Goal: Task Accomplishment & Management: Use online tool/utility

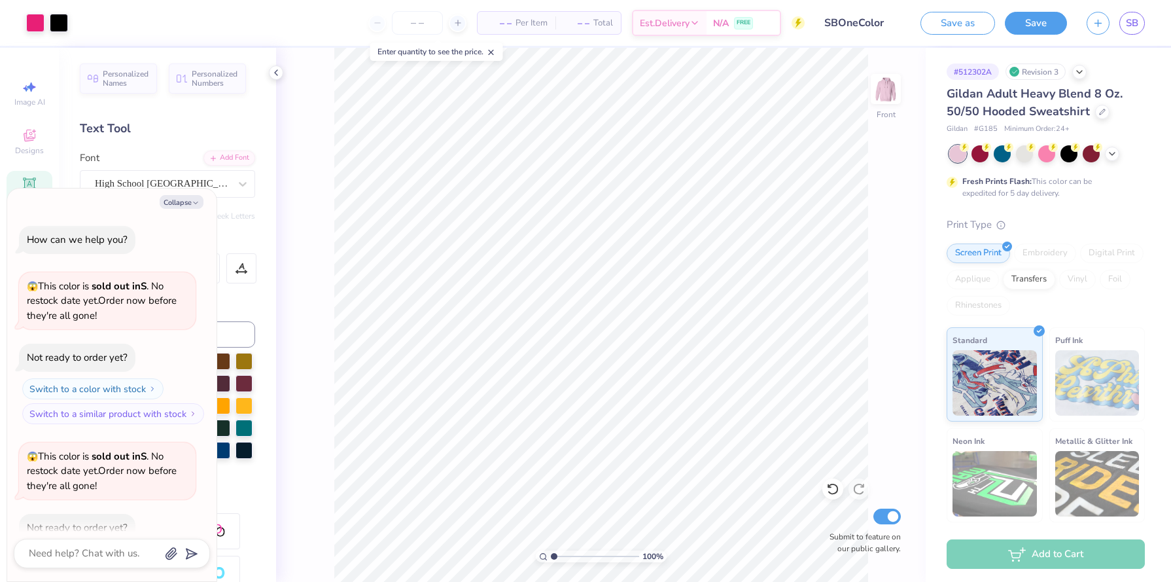
scroll to position [383, 0]
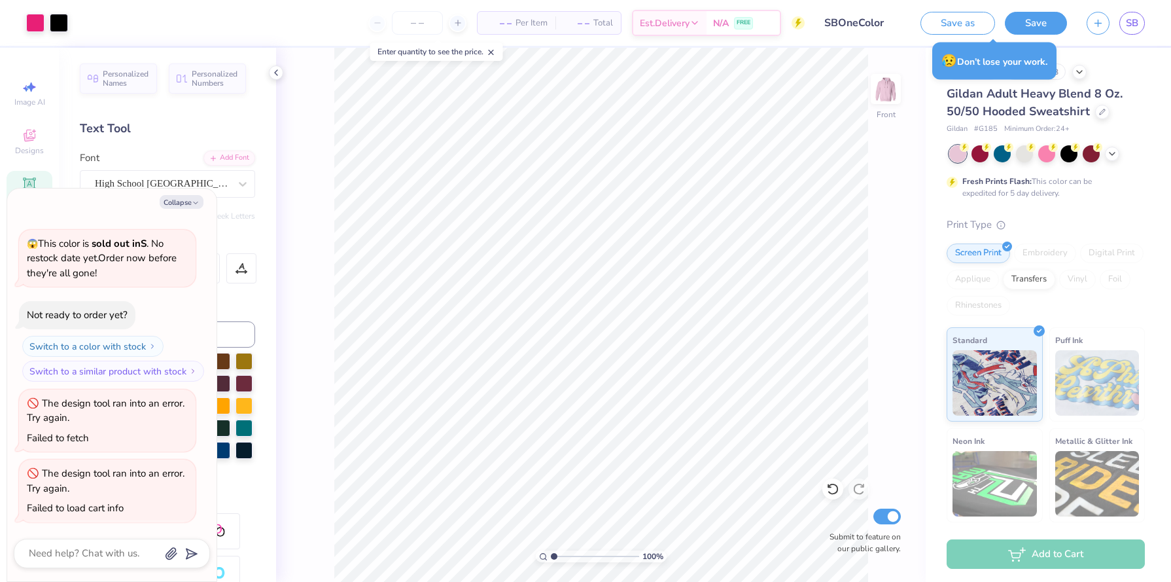
type textarea "x"
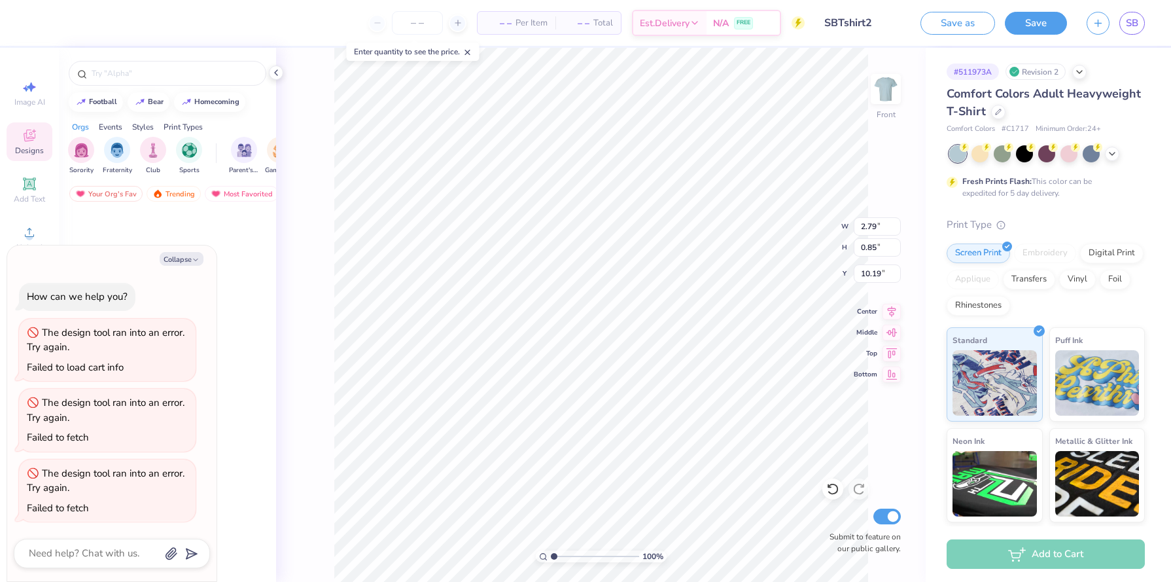
scroll to position [27149, 0]
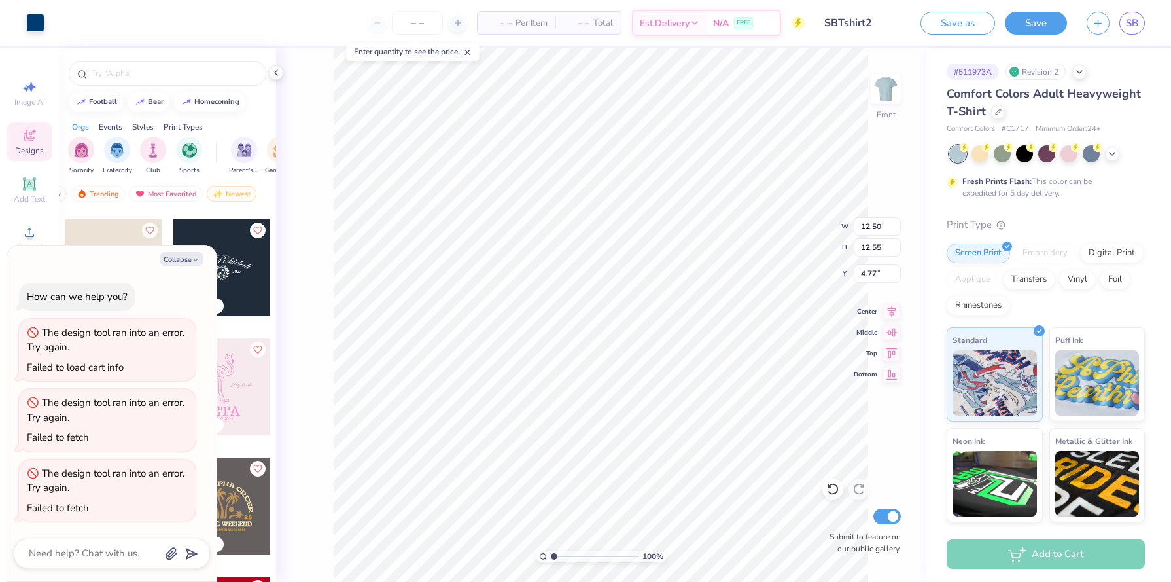
type textarea "x"
type input "4.78"
type textarea "x"
type input "7.47"
click at [1132, 24] on span "SB" at bounding box center [1132, 23] width 12 height 15
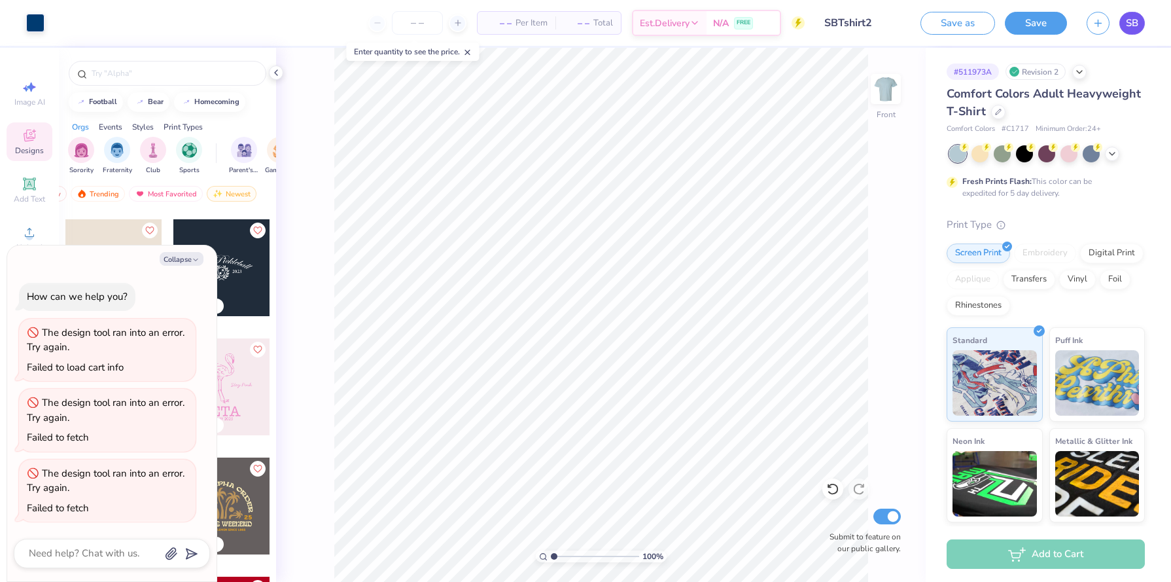
type textarea "x"
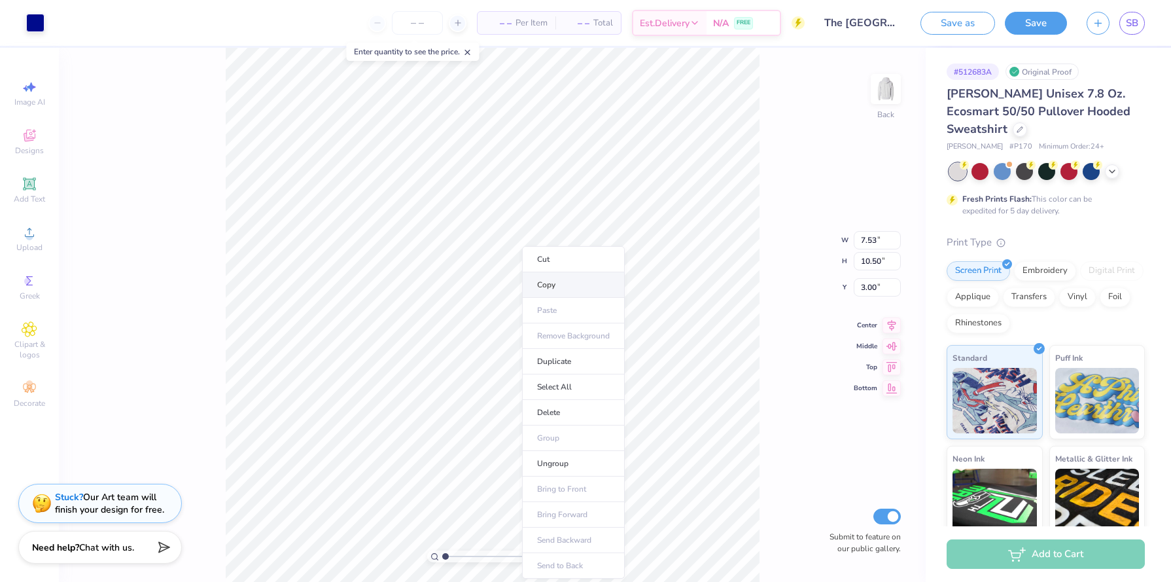
click at [554, 285] on li "Copy" at bounding box center [573, 285] width 103 height 26
click at [887, 79] on img at bounding box center [886, 89] width 52 height 52
type input "6.00"
type input "11.41"
type input "15.92"
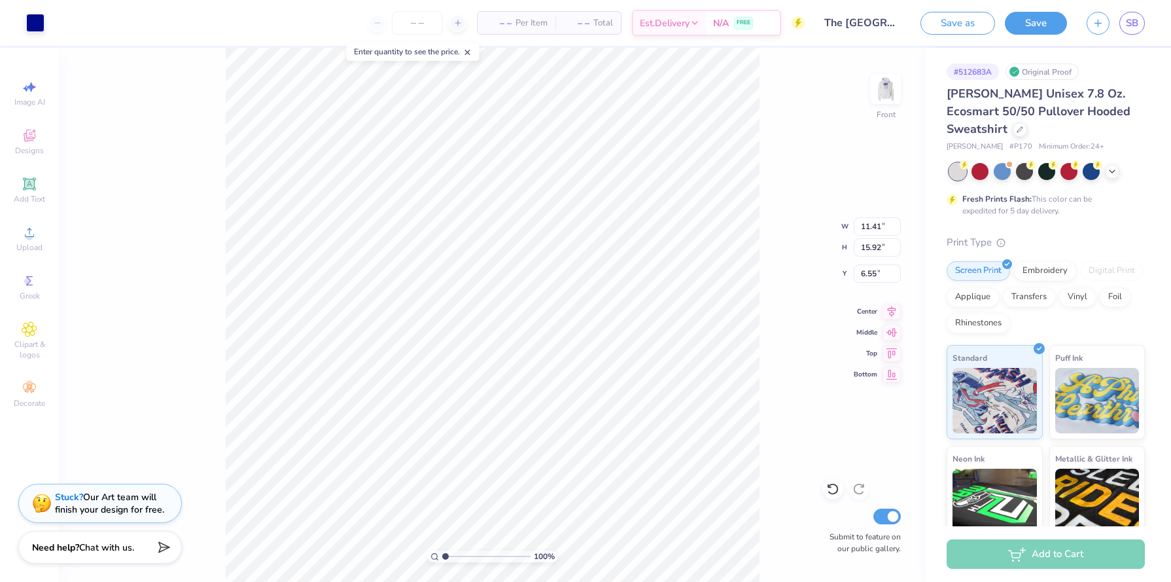
type input "6.55"
drag, startPoint x: 446, startPoint y: 556, endPoint x: 461, endPoint y: 557, distance: 15.1
type input "2.76"
click at [461, 557] on input "range" at bounding box center [486, 556] width 88 height 12
type input "23.21"
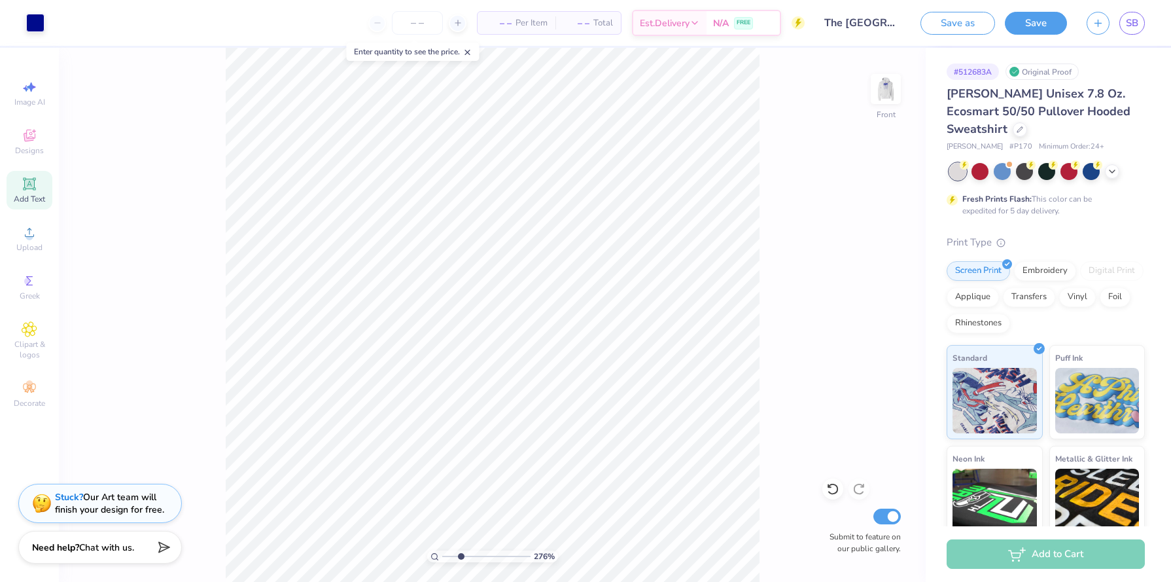
click at [21, 192] on div "Add Text" at bounding box center [30, 190] width 46 height 39
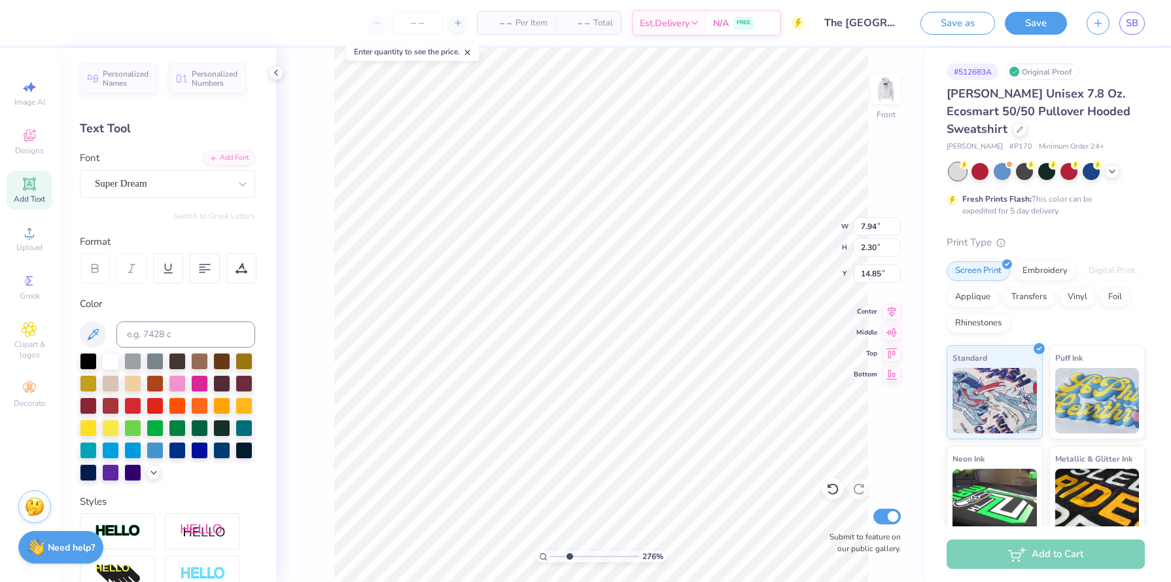
scroll to position [0, 1]
type textarea "EST. 1983"
click at [224, 180] on div "Super Dream" at bounding box center [162, 183] width 137 height 20
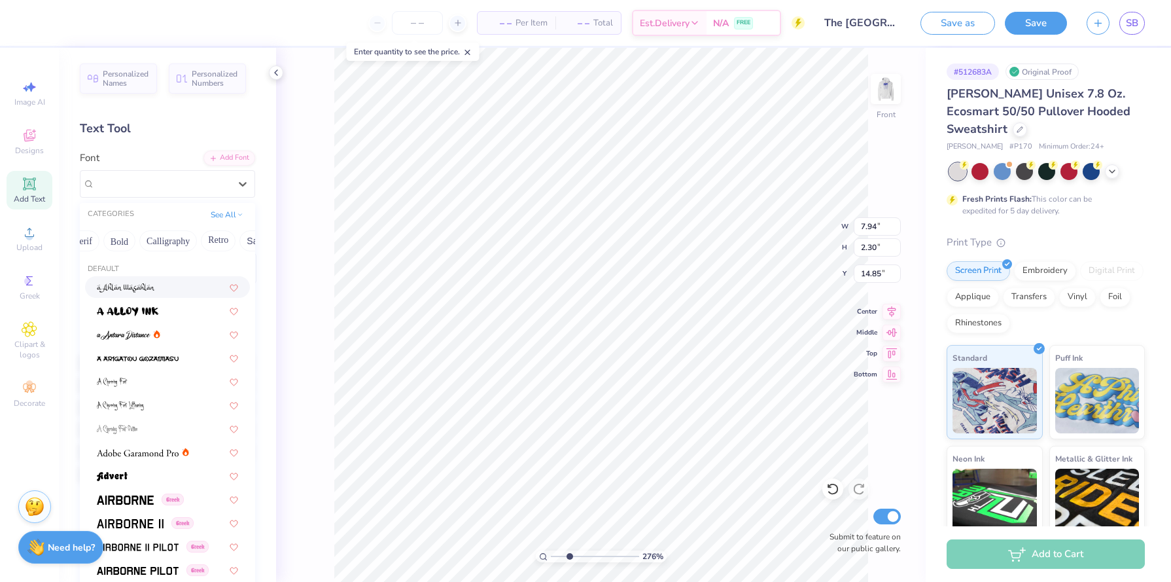
scroll to position [0, 134]
click at [192, 238] on button "Calligraphy" at bounding box center [191, 240] width 58 height 21
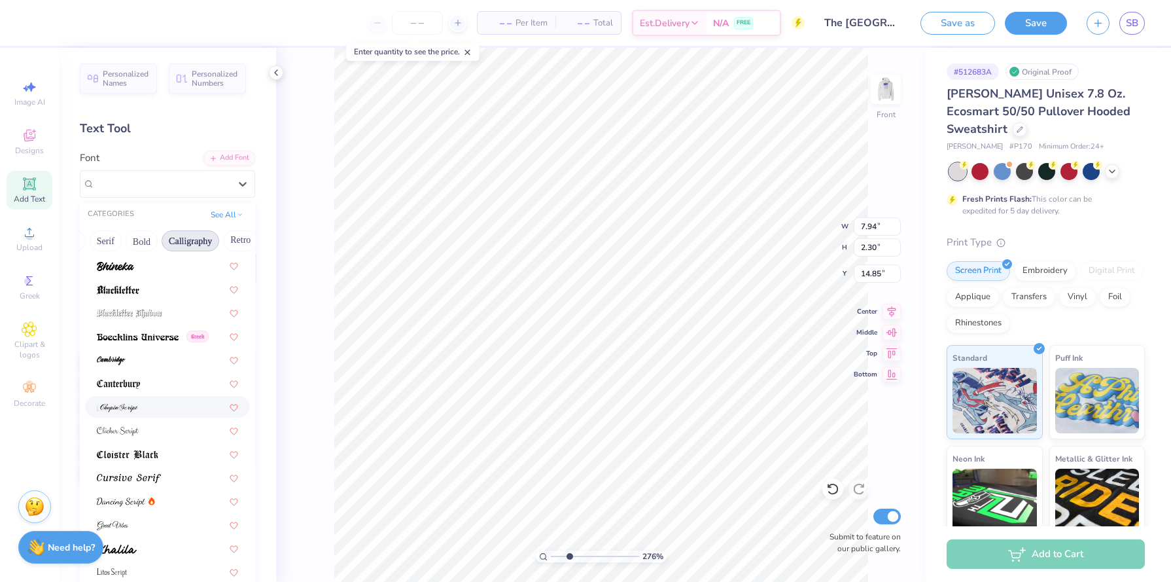
scroll to position [98, 0]
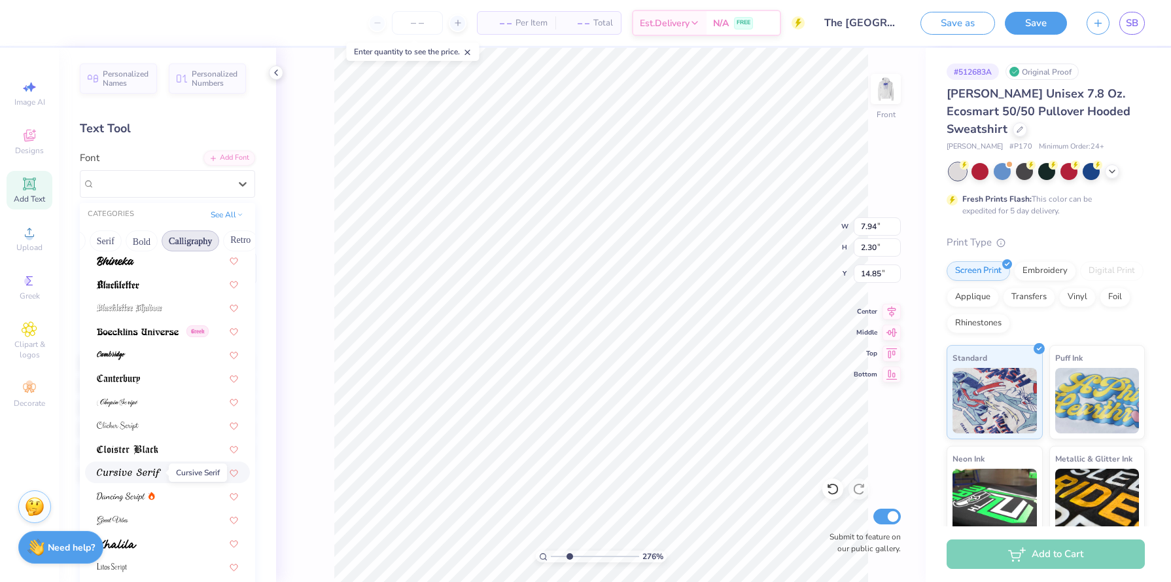
click at [159, 474] on img at bounding box center [129, 473] width 64 height 9
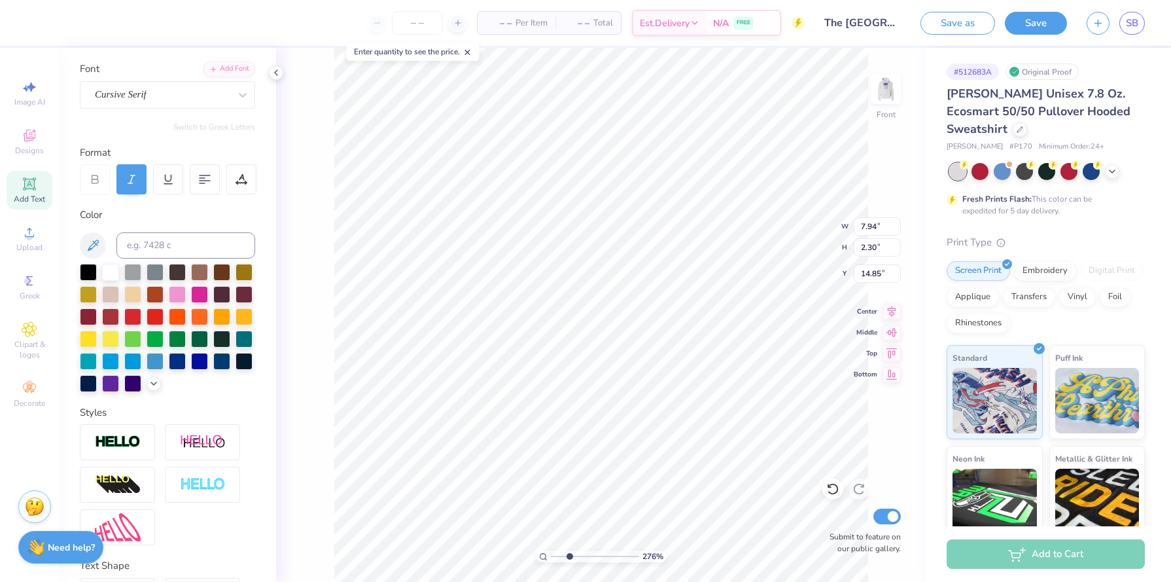
scroll to position [90, 0]
click at [204, 107] on div "Personalized Names Personalized Numbers Text Tool Add Font Font Cursive Serif S…" at bounding box center [167, 315] width 217 height 534
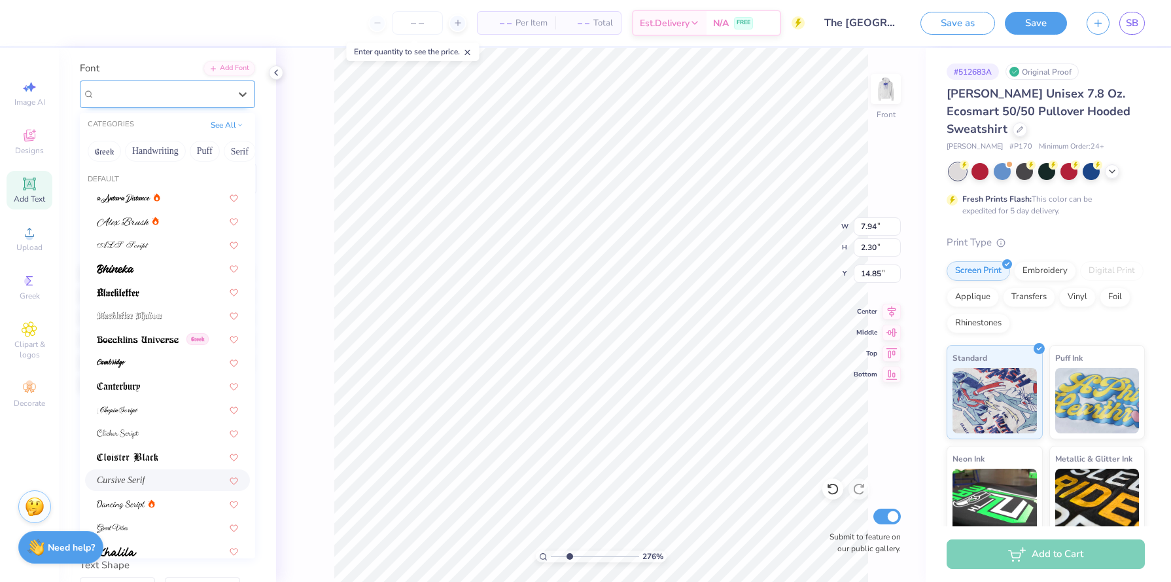
click at [205, 98] on div "Cursive Serif" at bounding box center [162, 94] width 137 height 20
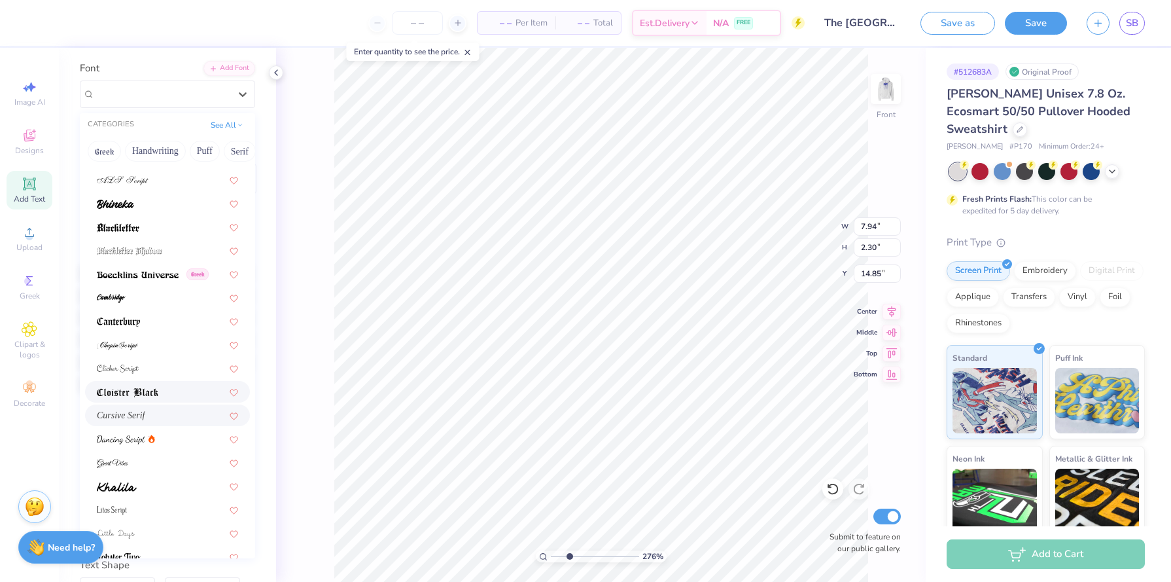
scroll to position [86, 0]
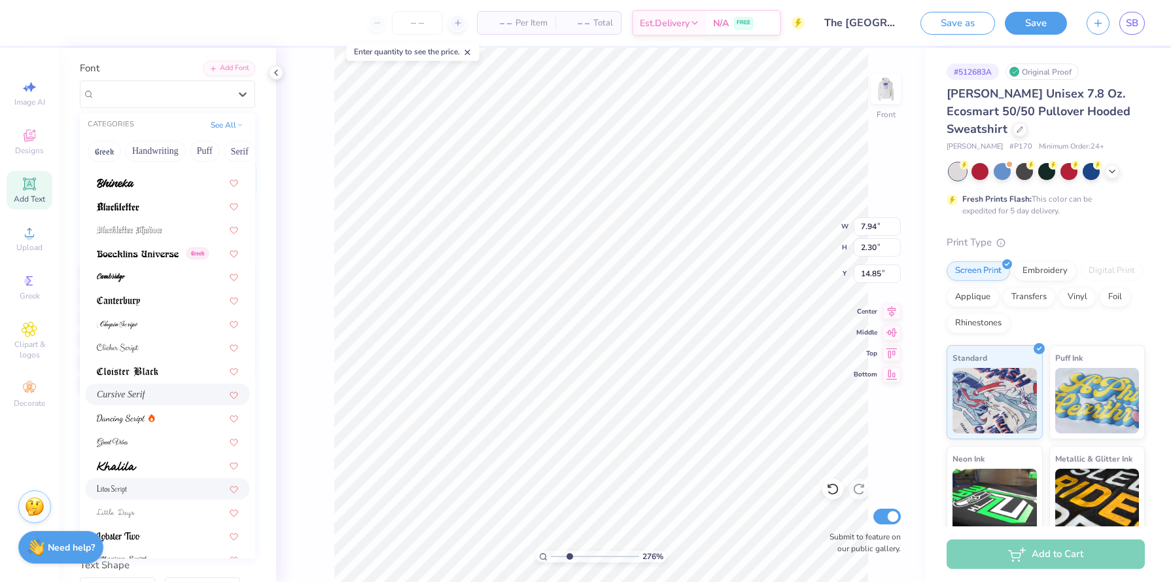
click at [150, 480] on div at bounding box center [167, 489] width 165 height 22
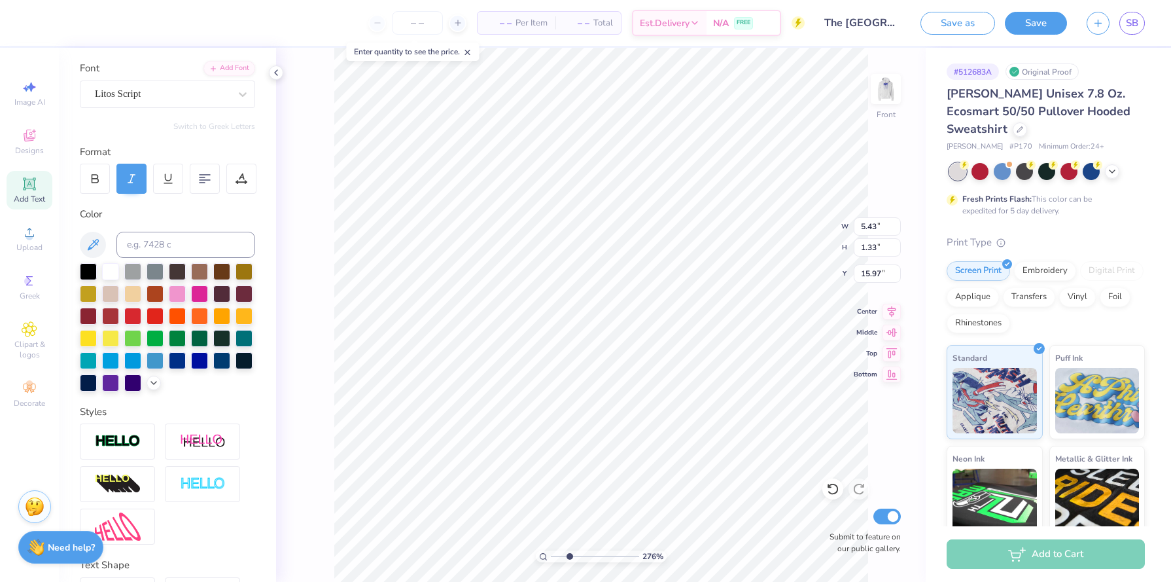
type input "5.43"
type input "1.33"
type input "21.50"
type input "4.20"
type input "1.03"
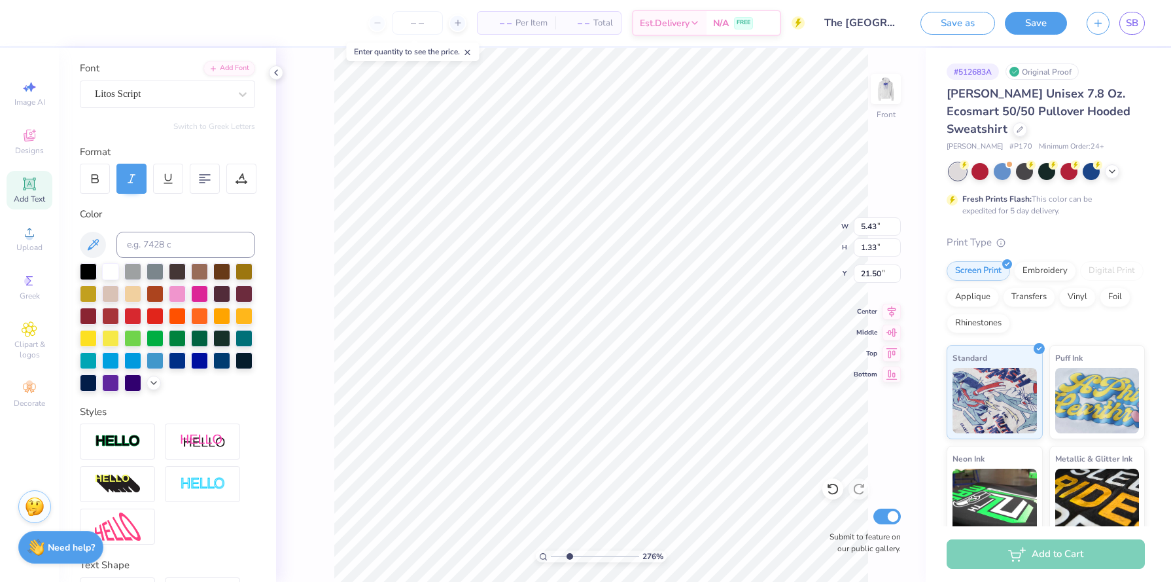
type input "21.80"
type input "21.68"
click at [63, 20] on div at bounding box center [59, 21] width 18 height 18
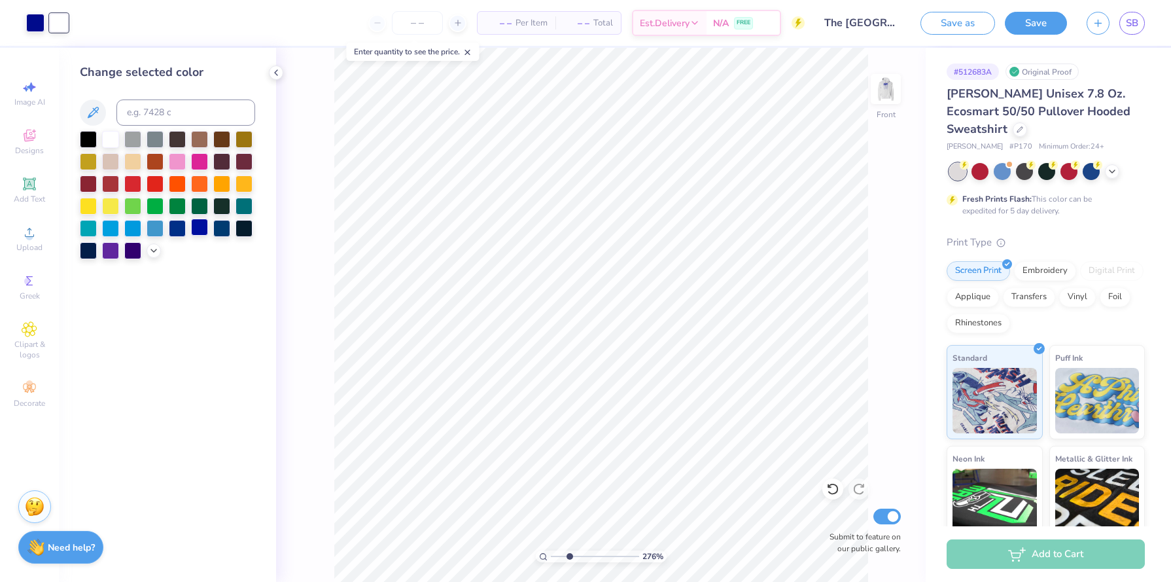
click at [201, 230] on div at bounding box center [199, 227] width 17 height 17
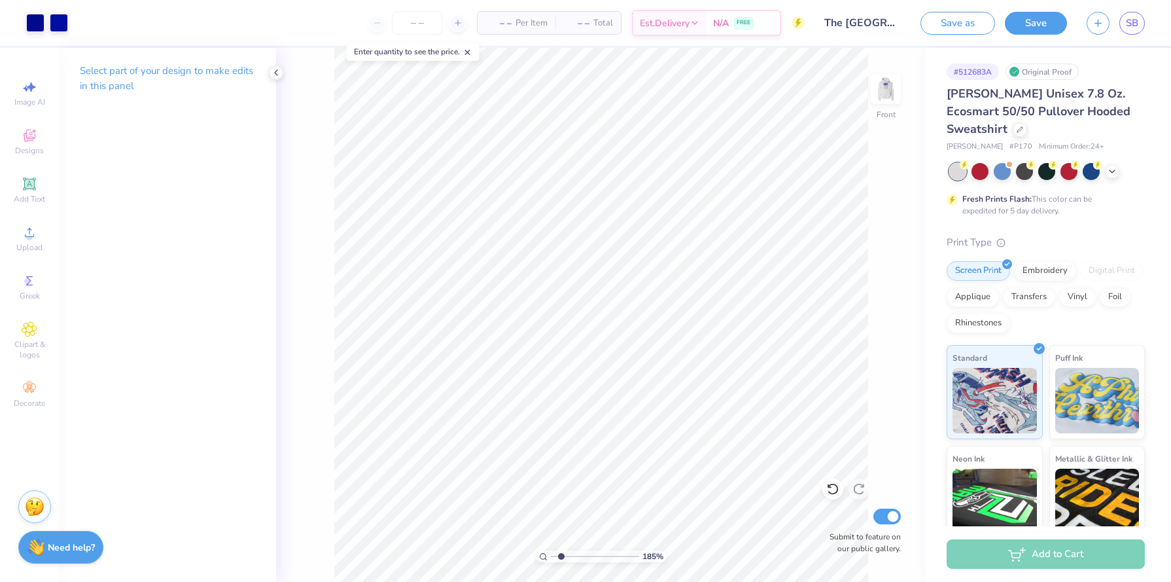
drag, startPoint x: 571, startPoint y: 556, endPoint x: 561, endPoint y: 555, distance: 9.2
click at [561, 555] on input "range" at bounding box center [595, 556] width 88 height 12
type input "1.85"
click at [830, 489] on icon at bounding box center [833, 488] width 13 height 13
type input "6.60"
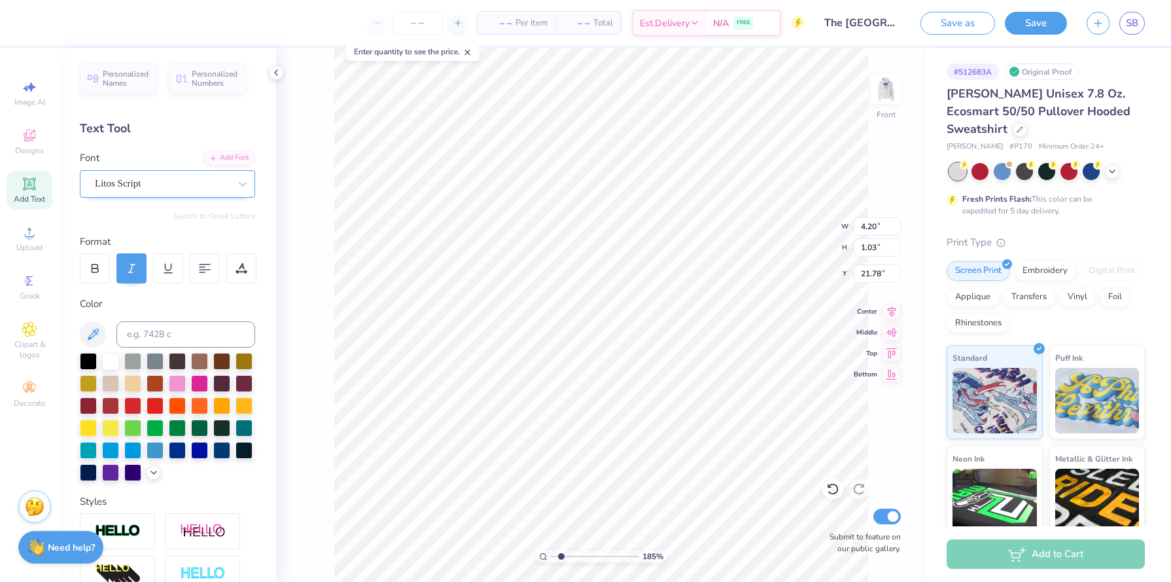
click at [190, 183] on div "Litos Script" at bounding box center [162, 183] width 137 height 20
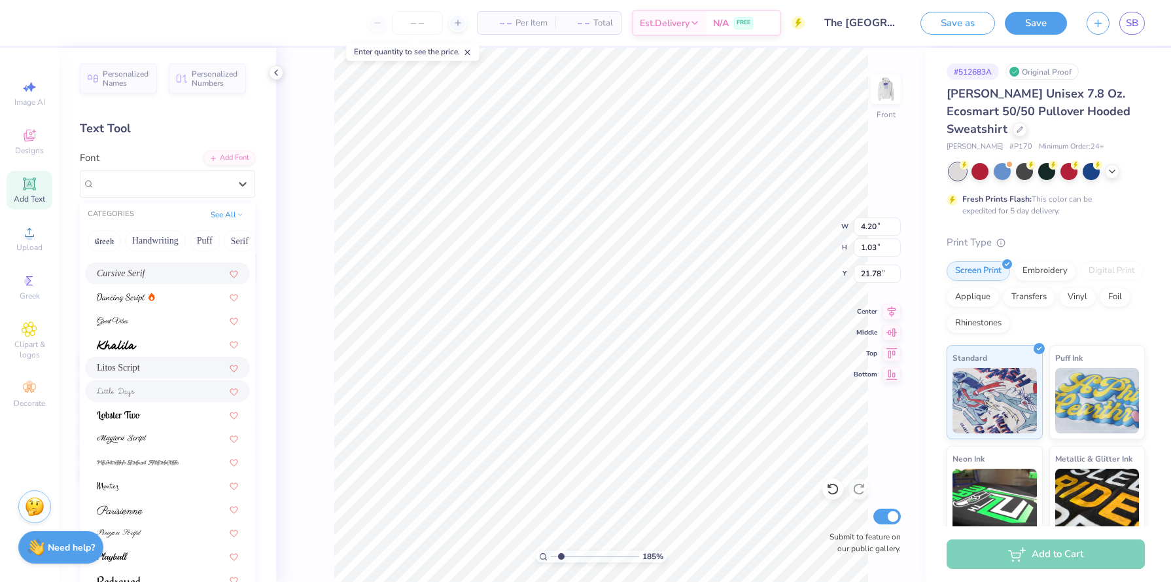
scroll to position [321, 0]
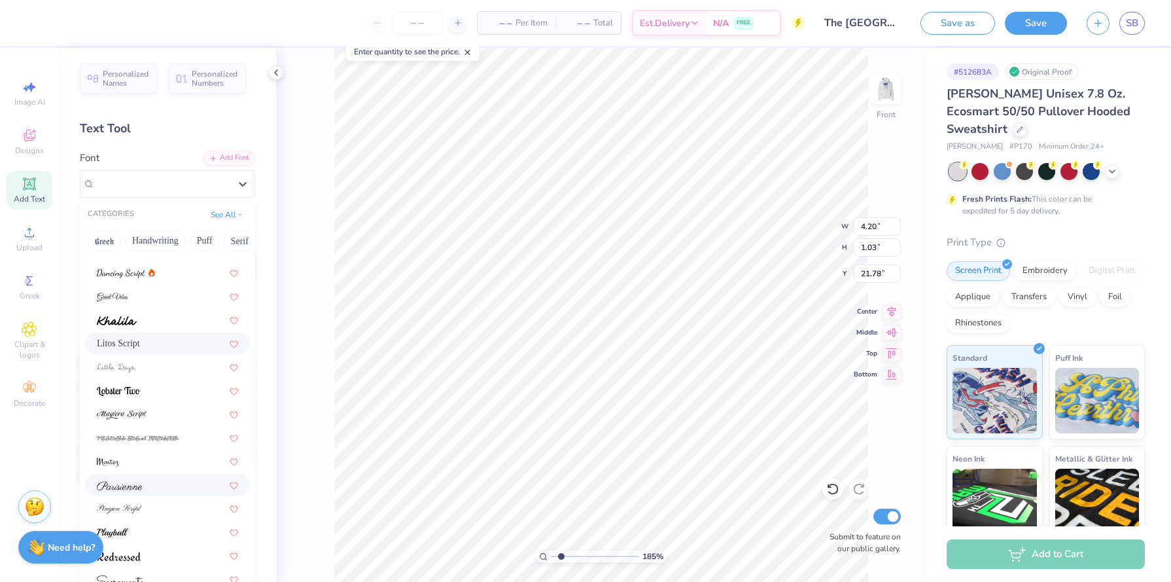
click at [154, 489] on div at bounding box center [167, 485] width 141 height 14
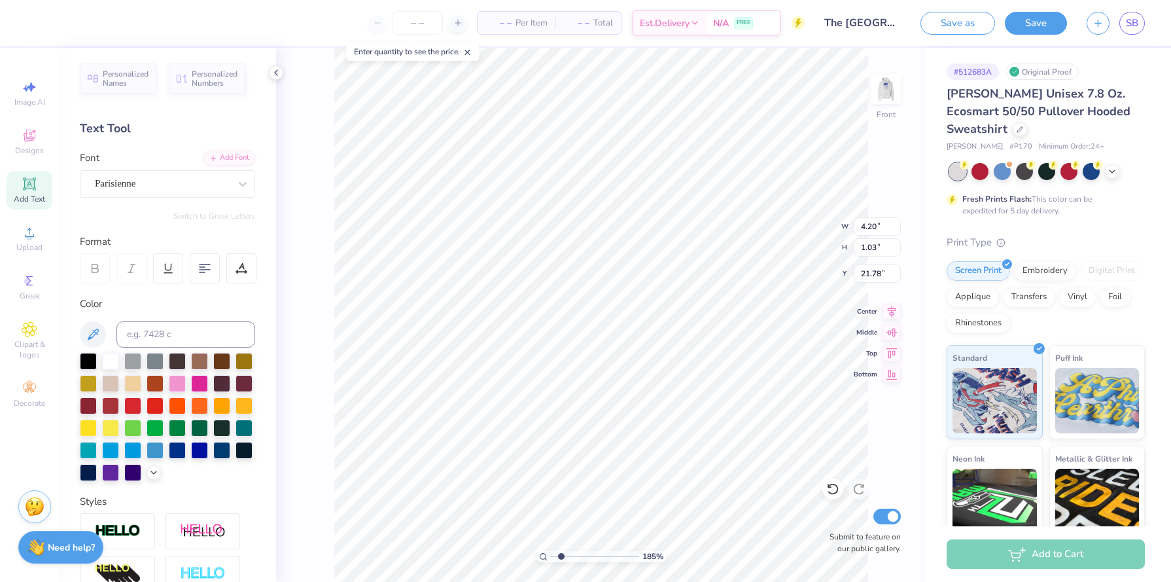
type input "6.87"
type input "1.28"
type input "21.65"
click at [208, 182] on div "Parisienne" at bounding box center [162, 183] width 137 height 20
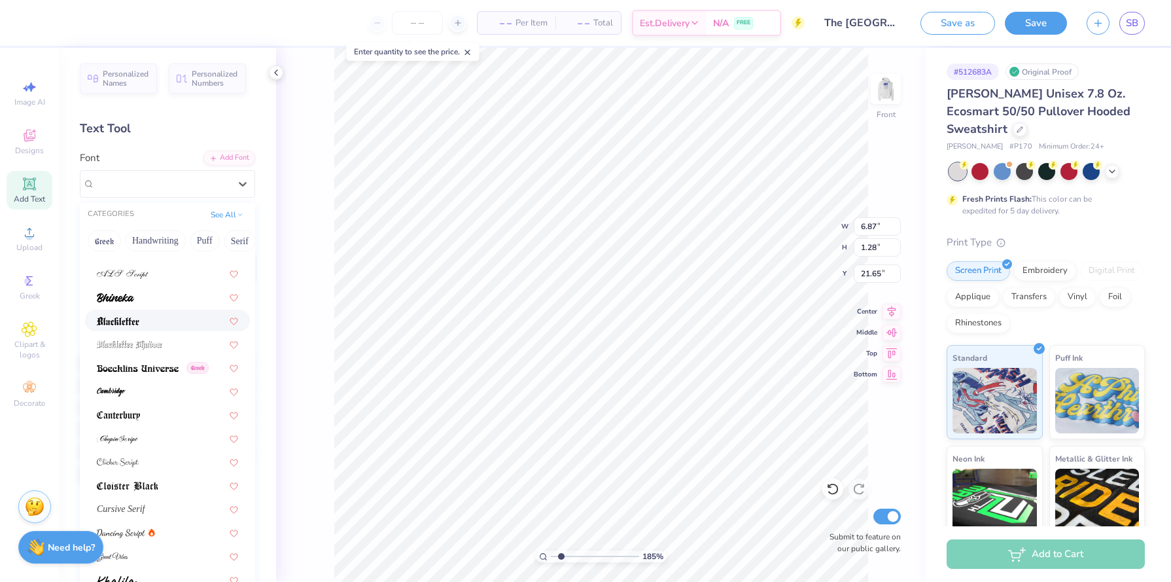
scroll to position [60, 0]
click at [178, 302] on div at bounding box center [167, 298] width 141 height 14
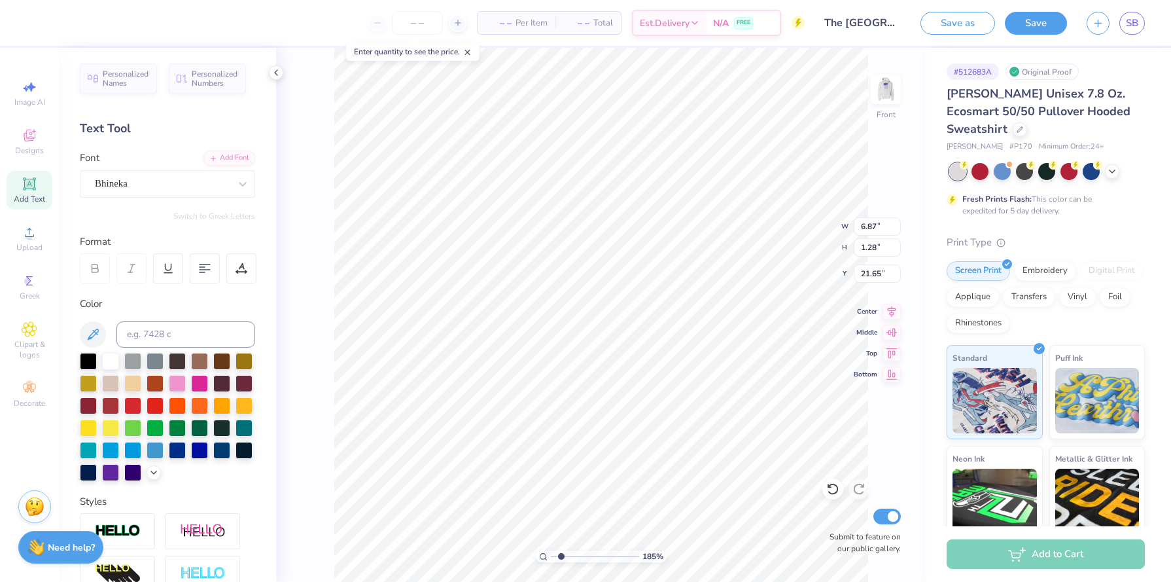
type input "4.13"
type input "0.93"
type input "21.83"
click at [223, 188] on div "Bhineka" at bounding box center [162, 183] width 137 height 20
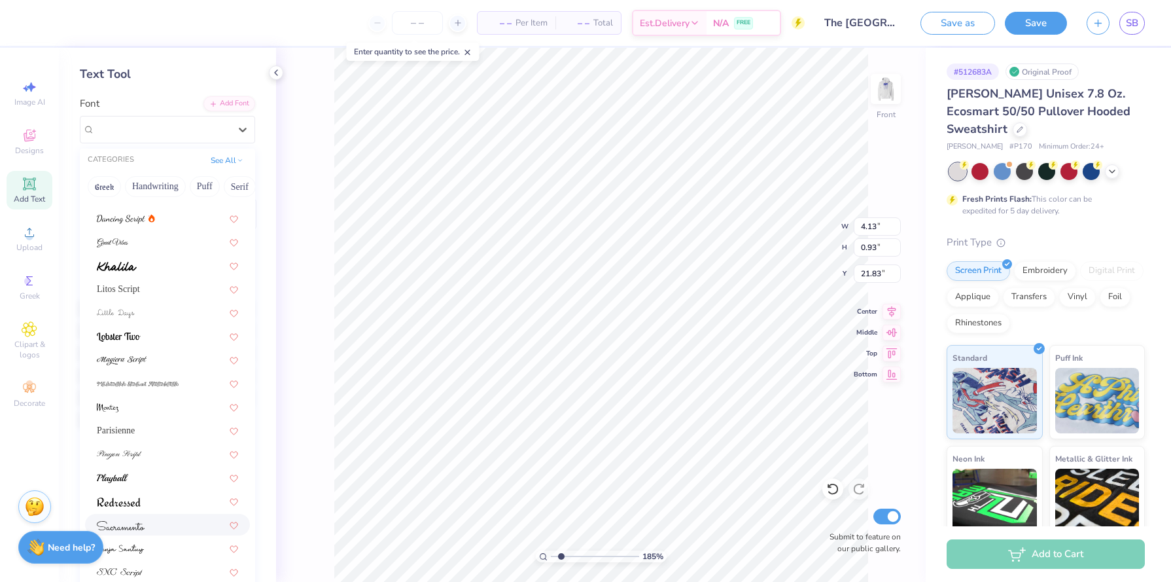
scroll to position [132, 0]
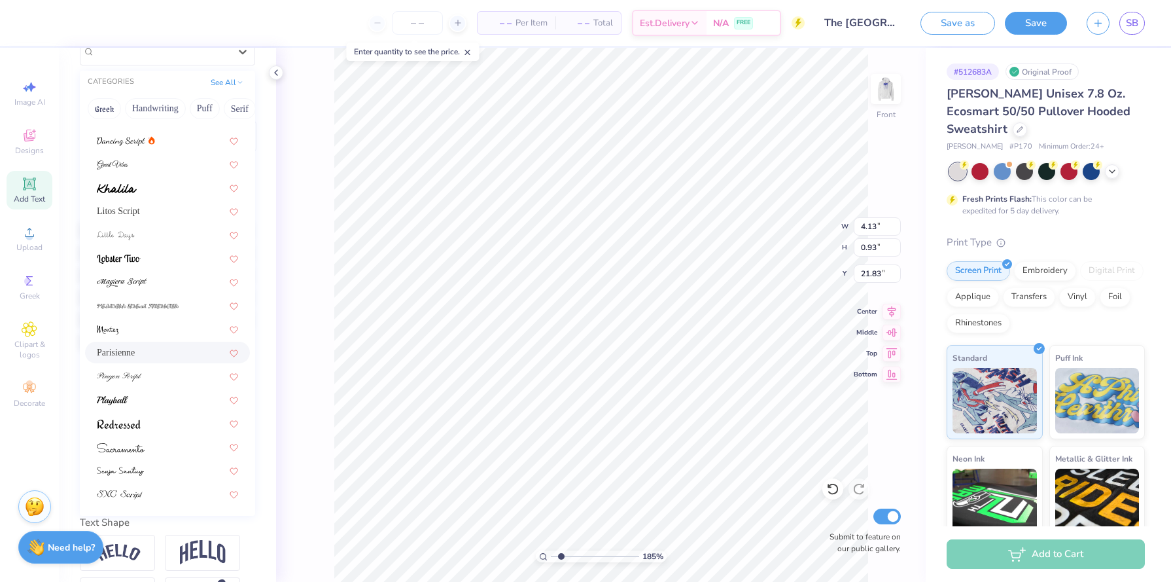
click at [176, 357] on div "Parisienne" at bounding box center [167, 353] width 141 height 14
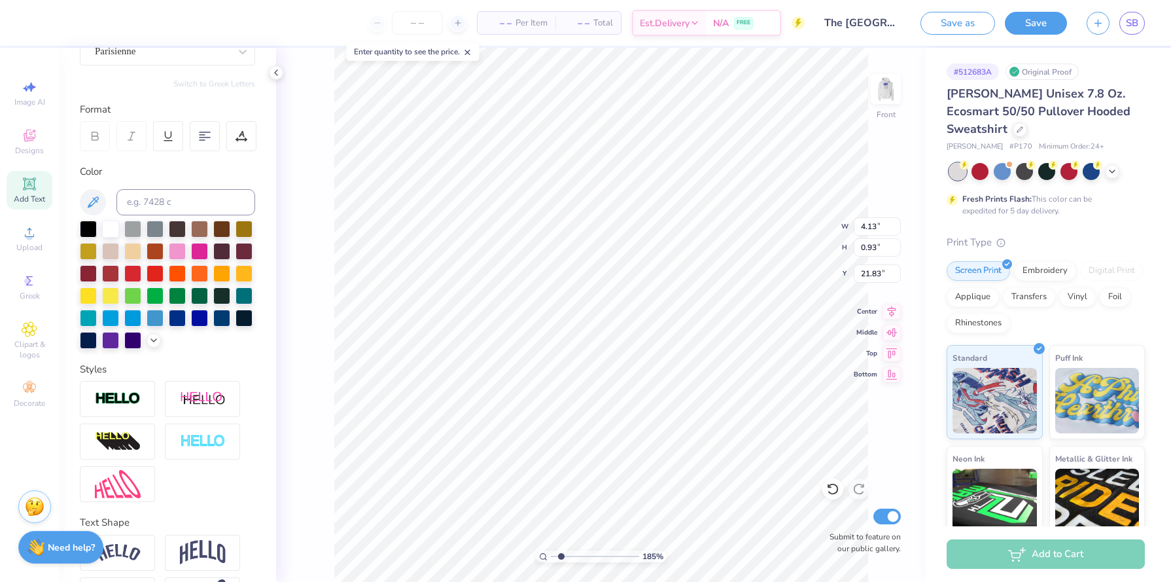
type input "6.87"
type input "1.28"
type input "21.65"
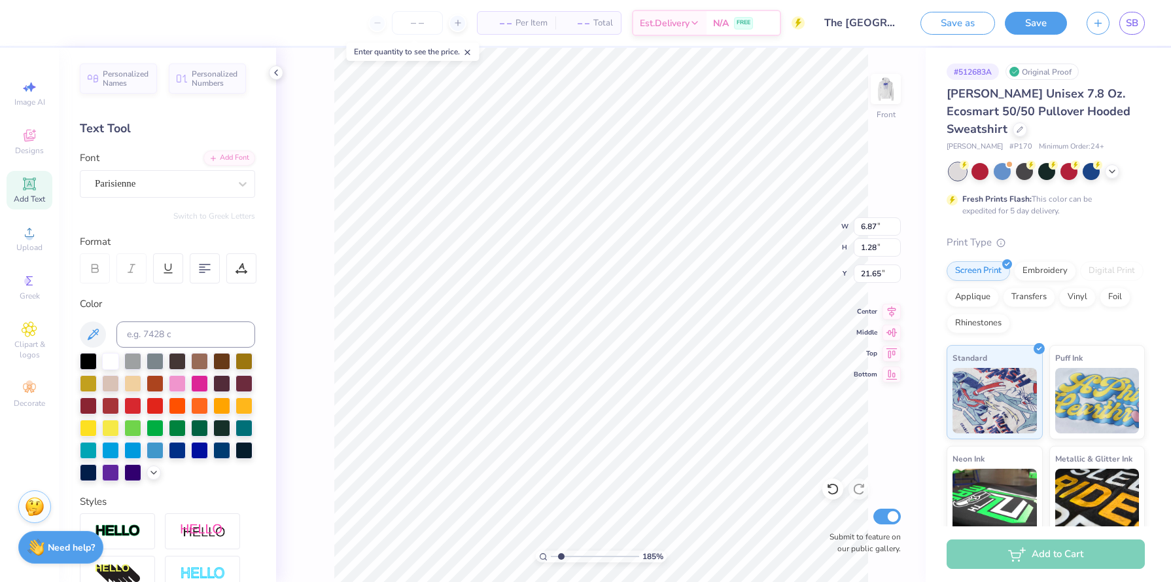
scroll to position [16, 0]
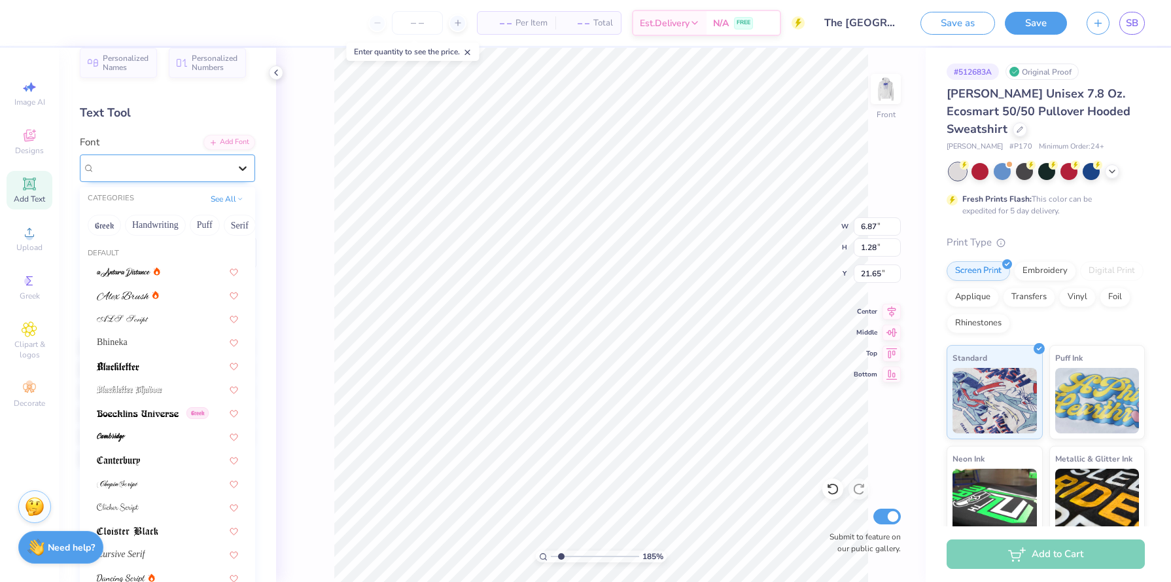
click at [234, 160] on div at bounding box center [243, 168] width 24 height 24
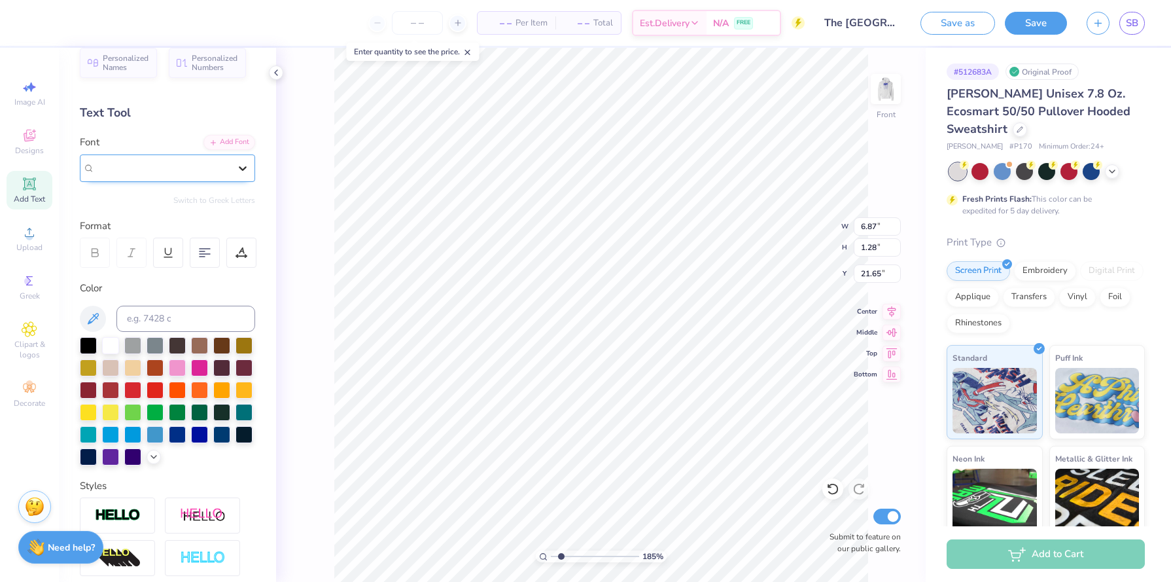
click at [241, 164] on icon at bounding box center [242, 168] width 13 height 13
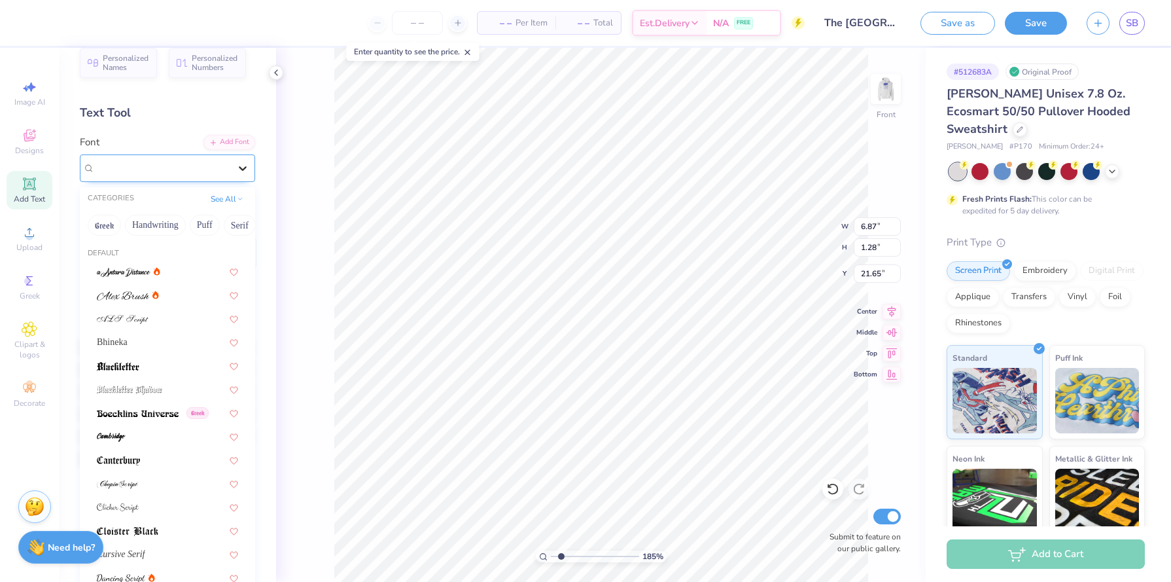
click at [243, 166] on icon at bounding box center [242, 168] width 13 height 13
click at [198, 222] on button "Minimal" at bounding box center [189, 225] width 46 height 21
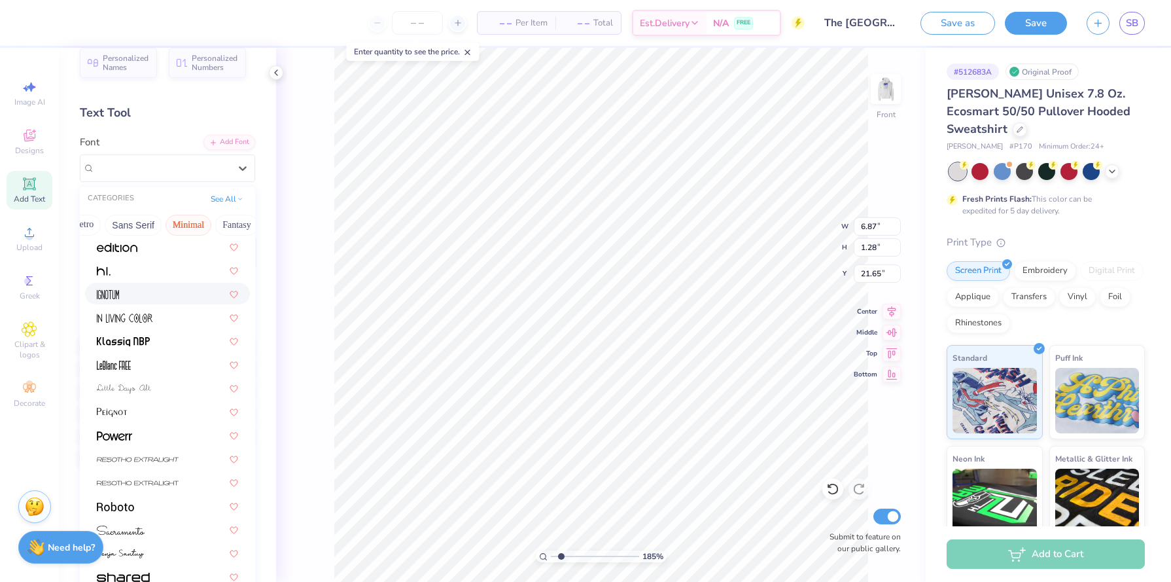
scroll to position [250, 0]
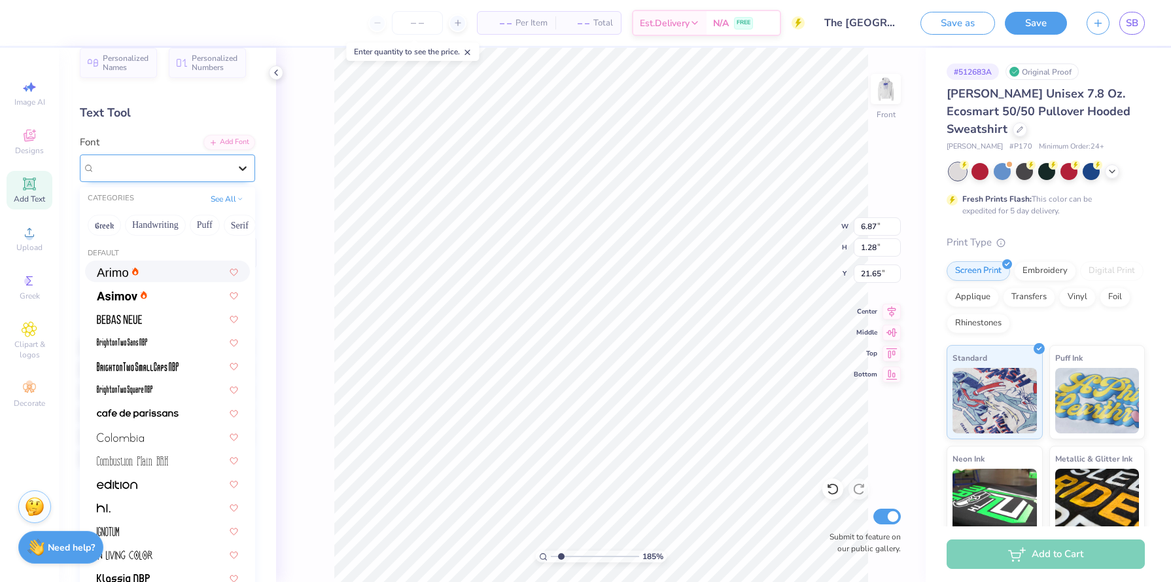
click at [238, 162] on icon at bounding box center [242, 168] width 13 height 13
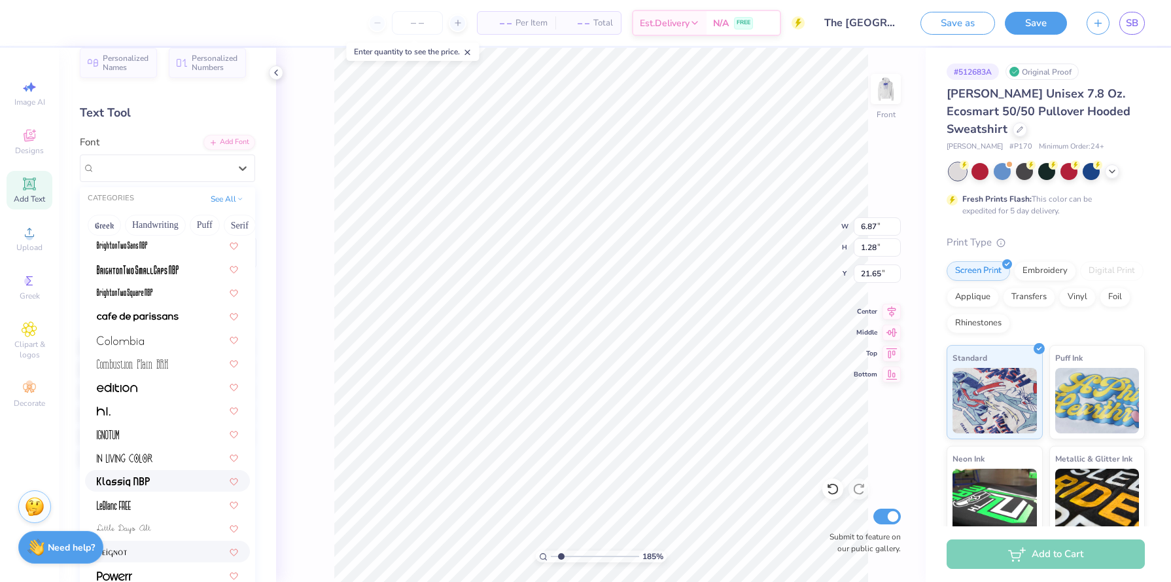
scroll to position [0, 0]
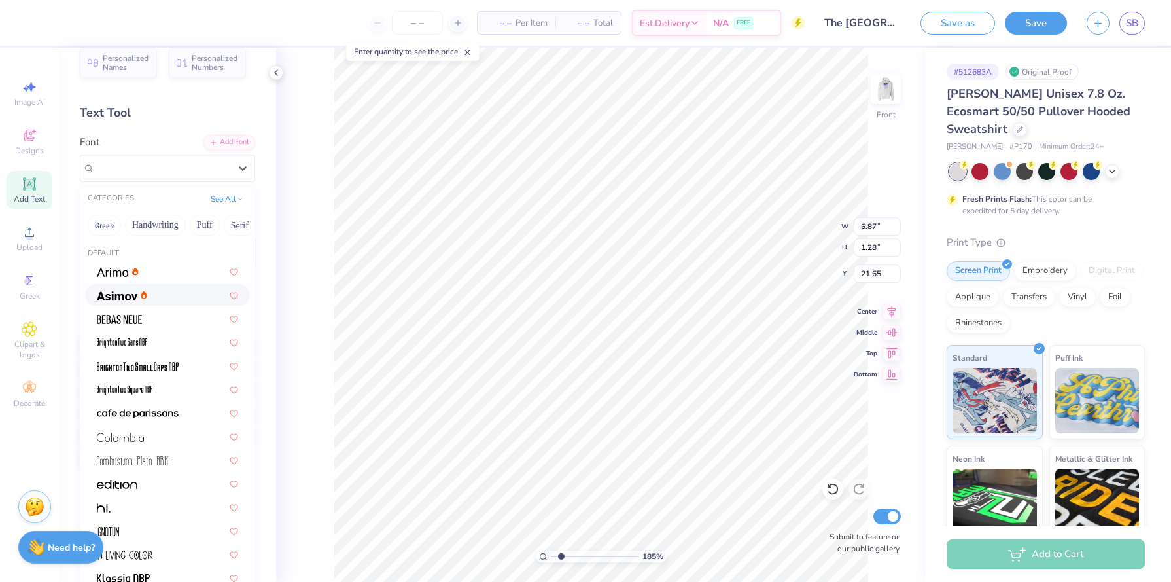
click at [142, 293] on icon at bounding box center [144, 295] width 7 height 9
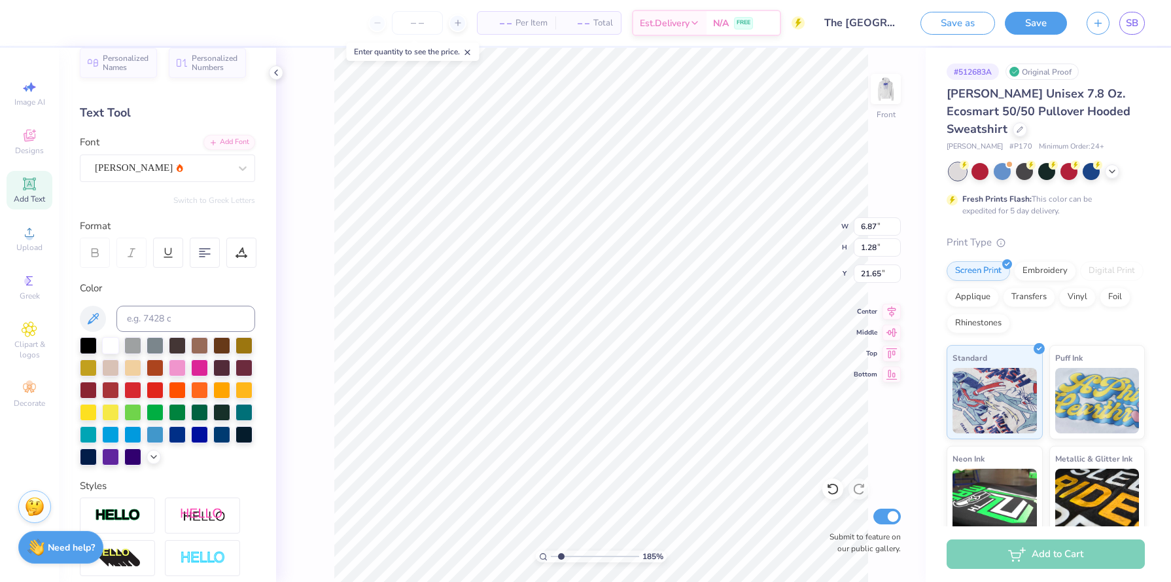
type input "5.69"
type input "0.95"
type input "21.82"
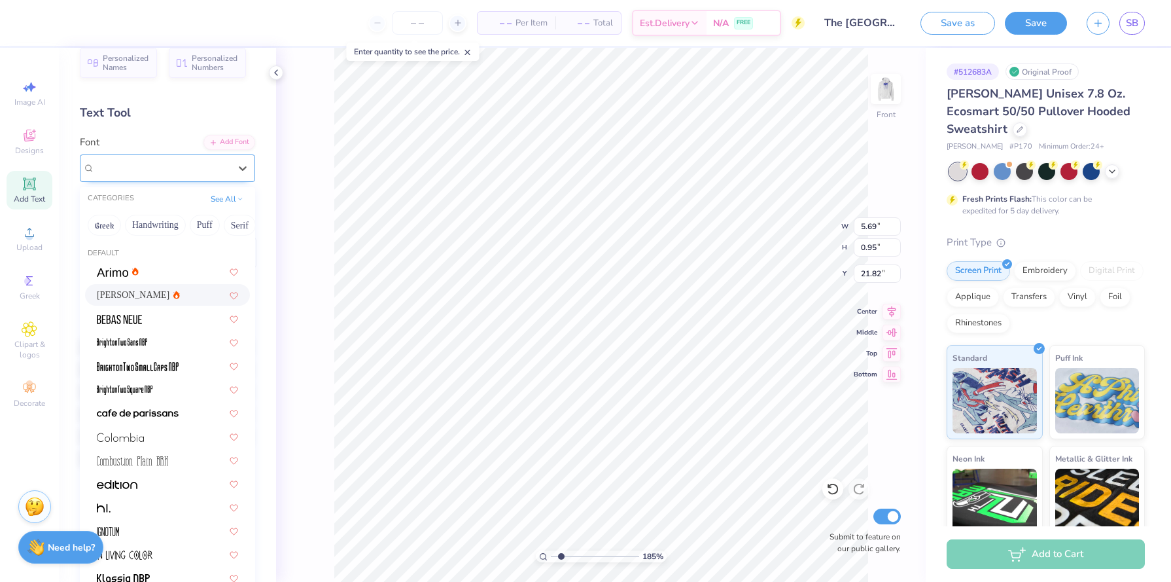
click at [213, 168] on div "Asimov" at bounding box center [162, 168] width 137 height 20
click at [175, 323] on div at bounding box center [167, 318] width 141 height 14
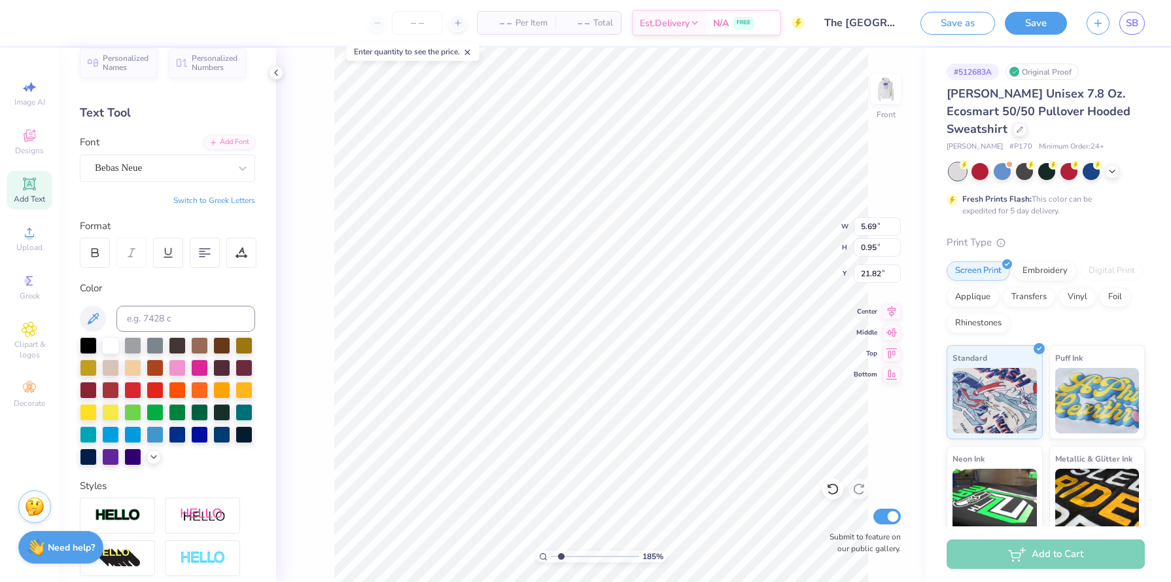
type input "3.60"
type input "0.93"
type input "21.83"
click at [94, 253] on icon at bounding box center [95, 253] width 12 height 12
type input "2.56"
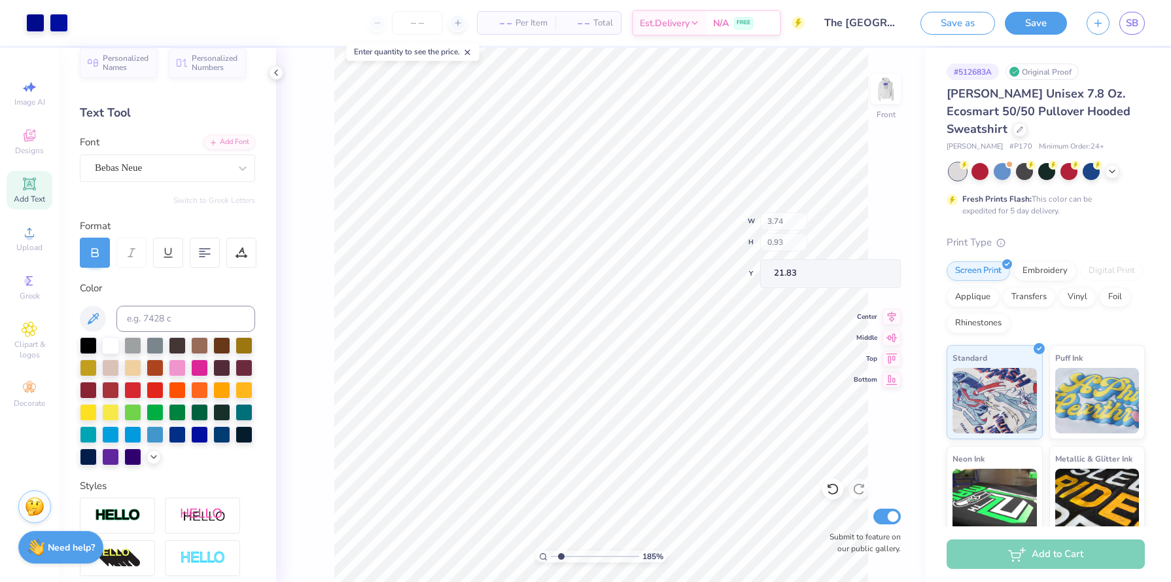
type input "0.63"
type input "21.78"
click at [37, 191] on div "Add Text" at bounding box center [30, 190] width 46 height 39
type textarea "beta rho"
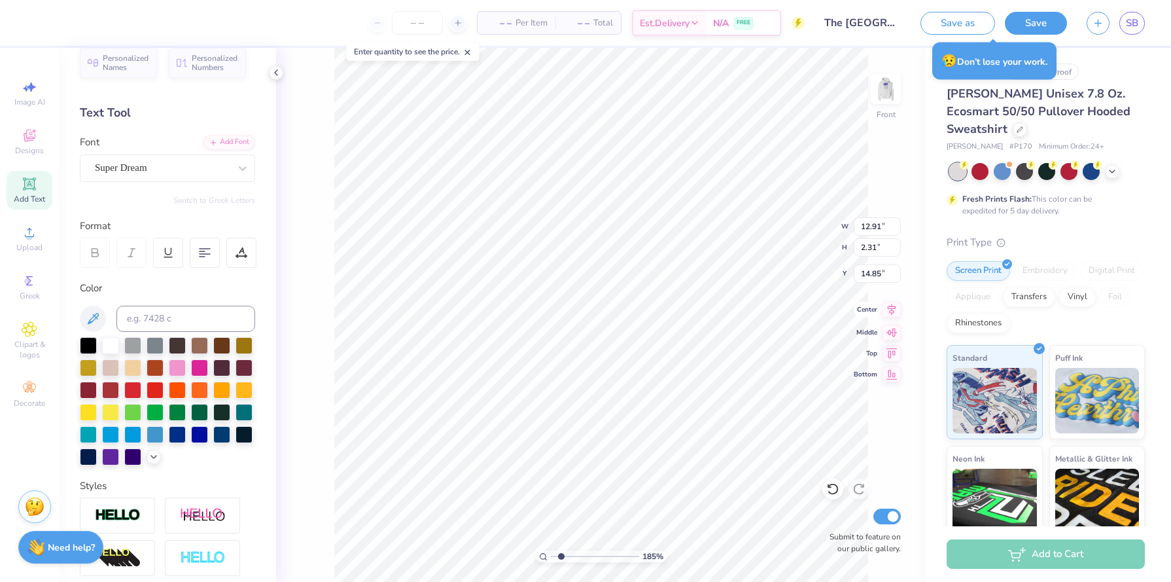
type input "12.91"
type input "2.31"
click at [137, 176] on div at bounding box center [162, 168] width 135 height 18
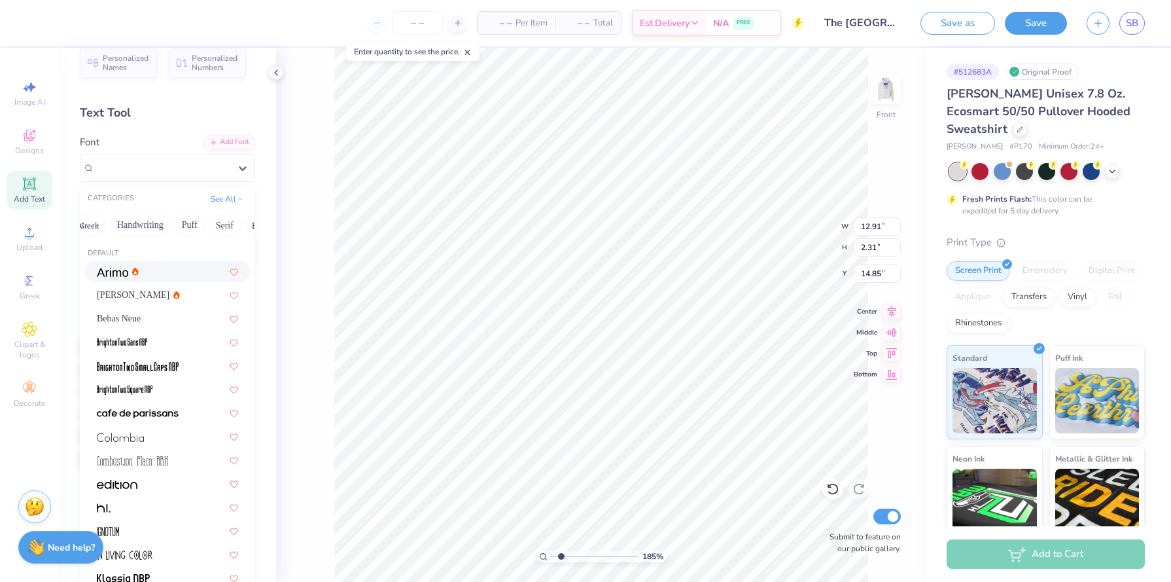
scroll to position [0, 0]
click at [160, 217] on button "Handwriting" at bounding box center [155, 225] width 61 height 21
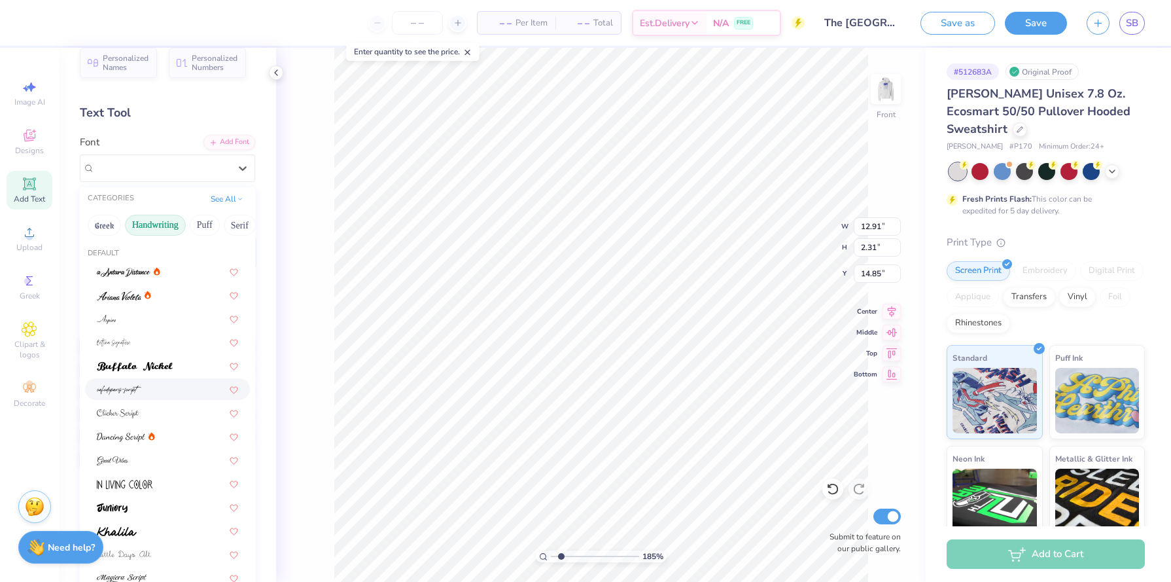
click at [179, 380] on div at bounding box center [167, 389] width 165 height 22
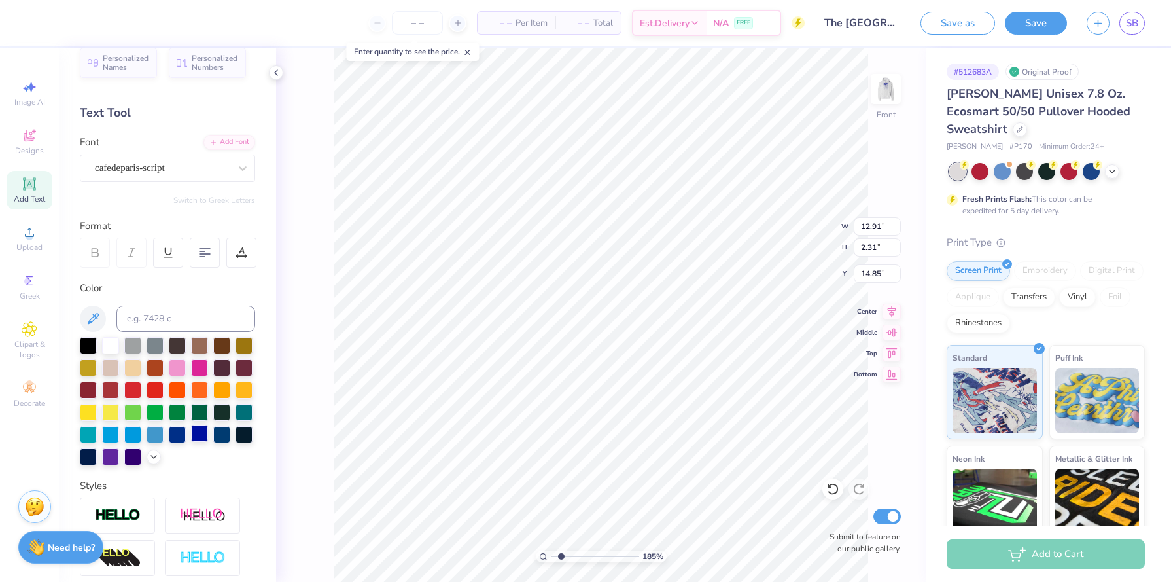
click at [202, 426] on div at bounding box center [199, 433] width 17 height 17
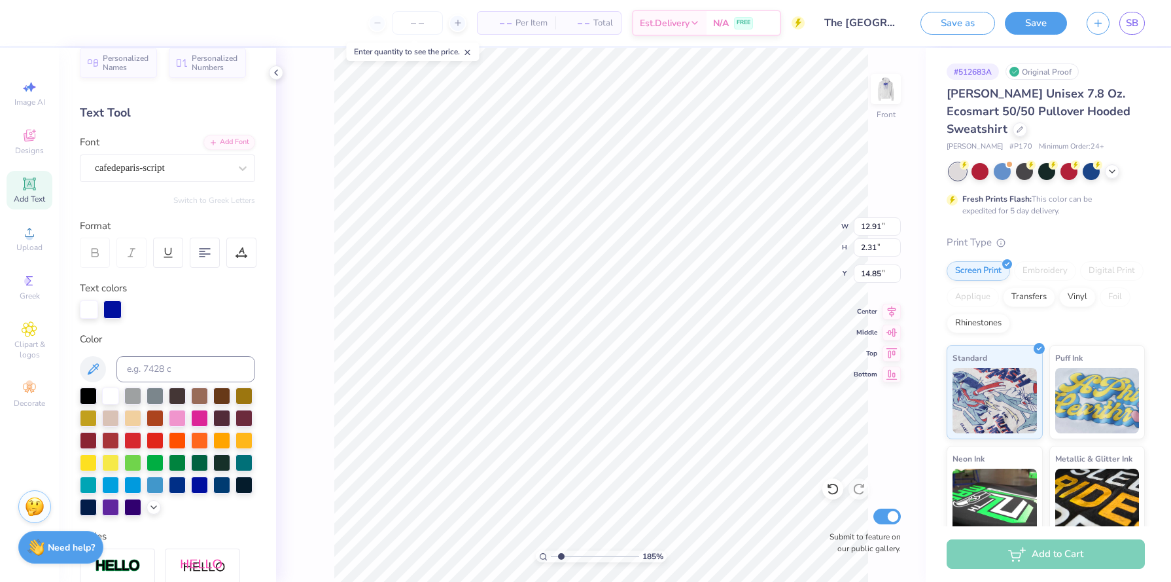
click at [200, 496] on div at bounding box center [167, 451] width 175 height 128
click at [200, 495] on div at bounding box center [167, 451] width 175 height 128
click at [196, 491] on div at bounding box center [199, 483] width 17 height 17
type input "4.93"
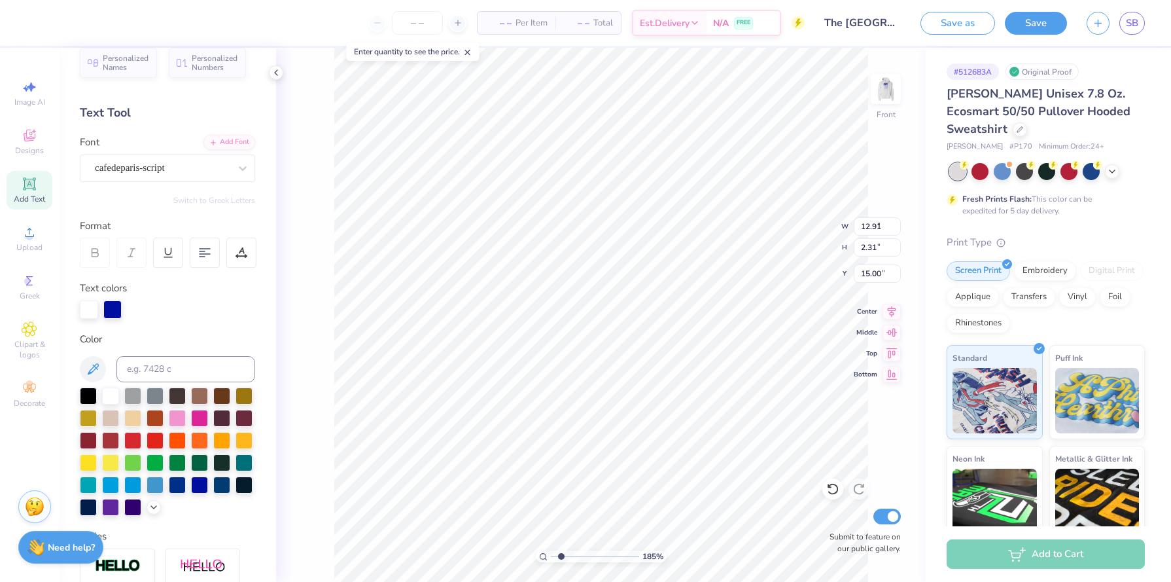
type input "1.99"
type input "22.09"
type input "4.93"
type input "1.99"
type input "22.09"
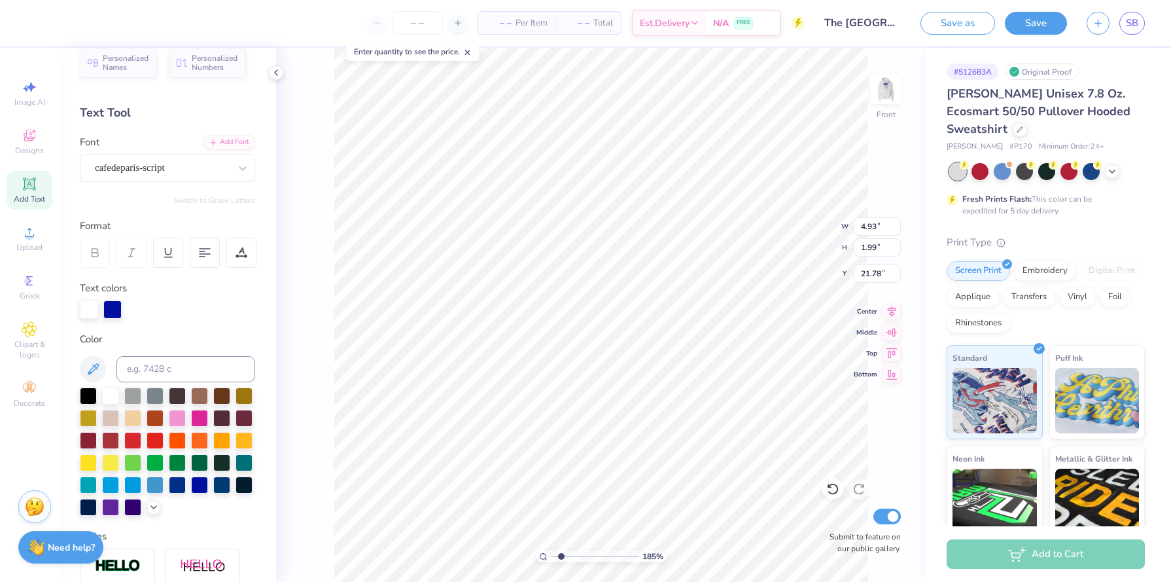
type input "21.78"
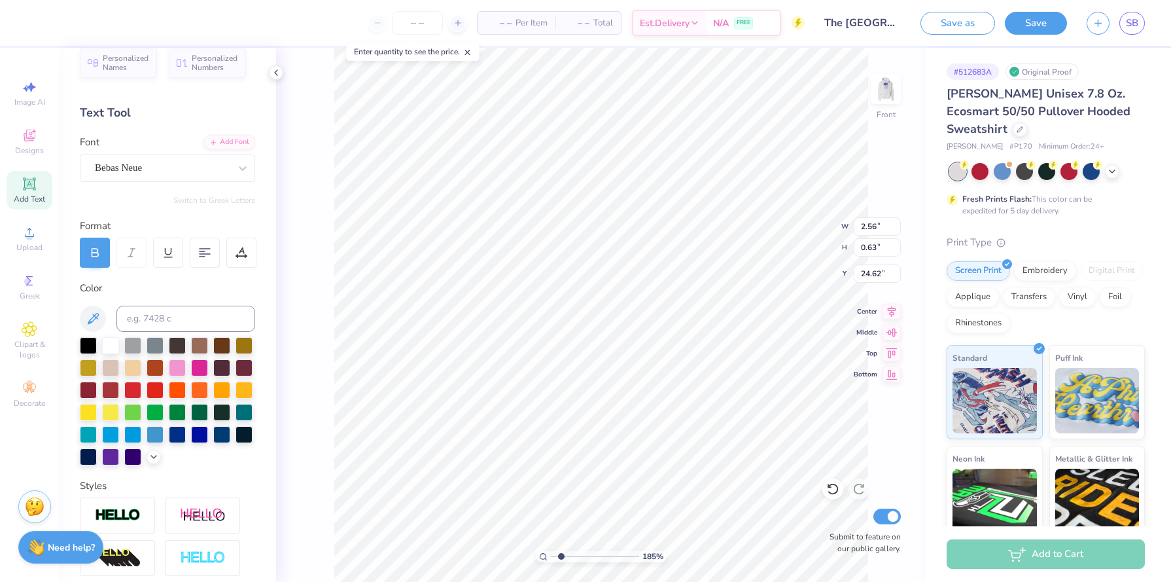
type input "21.78"
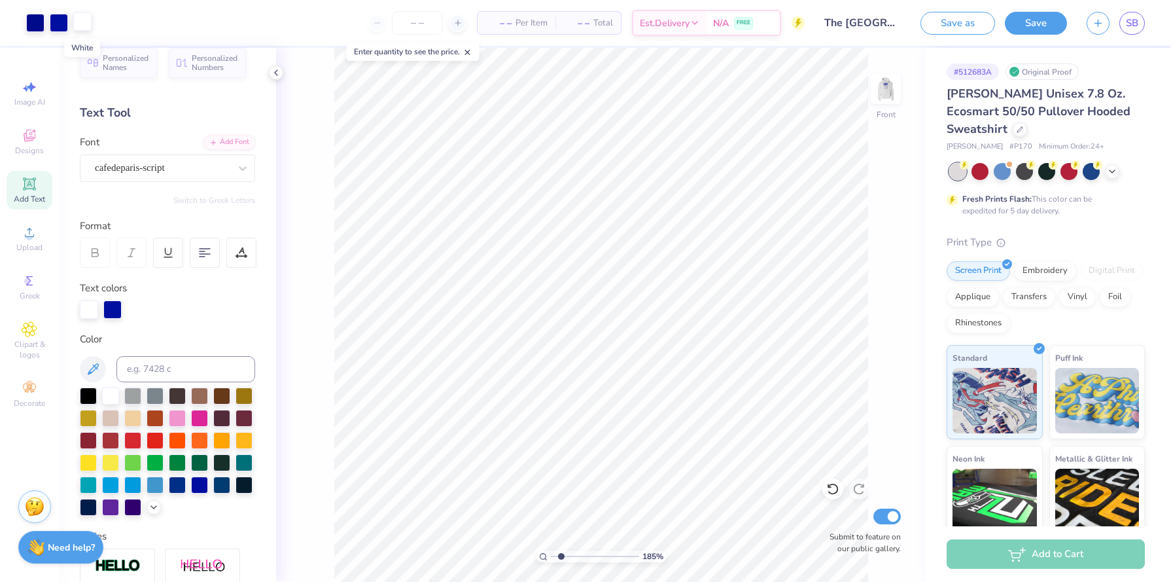
click at [83, 16] on div at bounding box center [82, 21] width 18 height 18
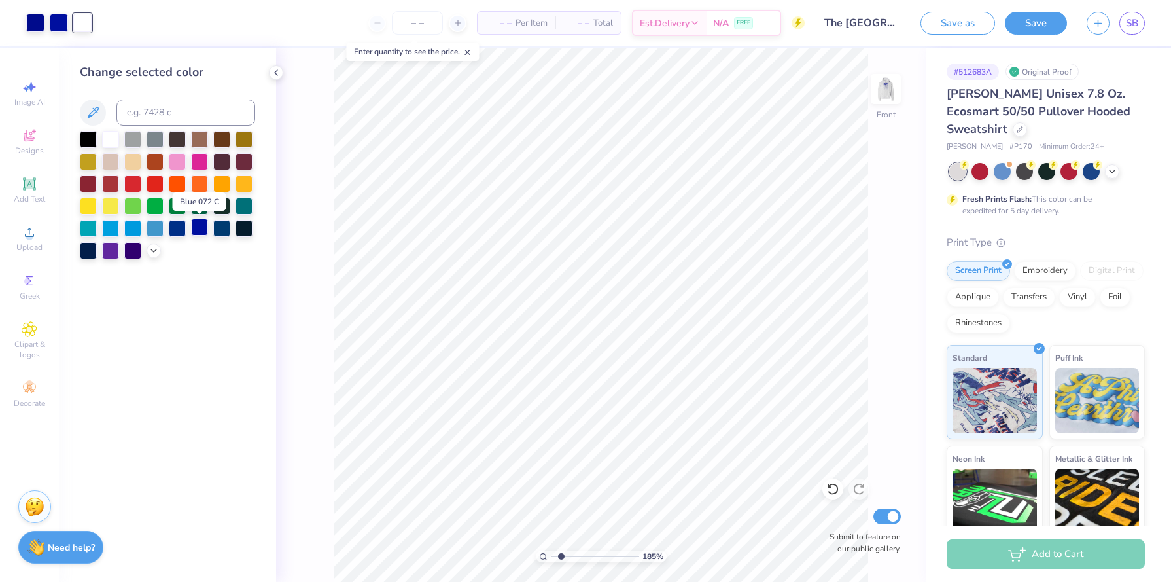
click at [205, 228] on div at bounding box center [199, 227] width 17 height 17
click at [205, 229] on div at bounding box center [199, 227] width 17 height 17
click at [32, 24] on div at bounding box center [35, 21] width 18 height 18
click at [199, 230] on div at bounding box center [199, 227] width 17 height 17
click at [1112, 172] on icon at bounding box center [1112, 170] width 10 height 10
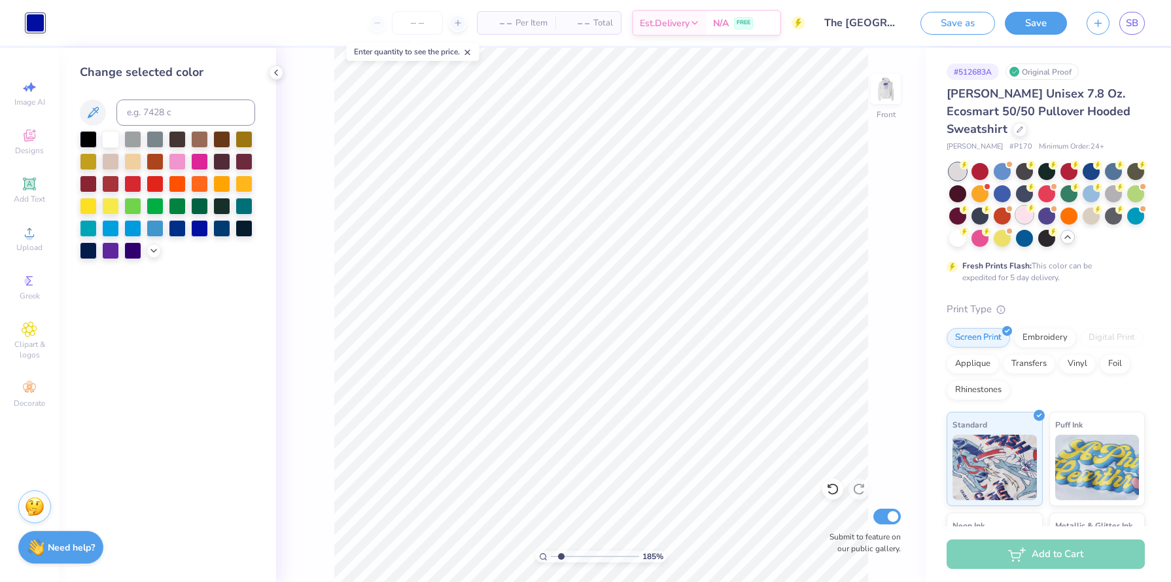
click at [1025, 215] on div at bounding box center [1024, 214] width 17 height 17
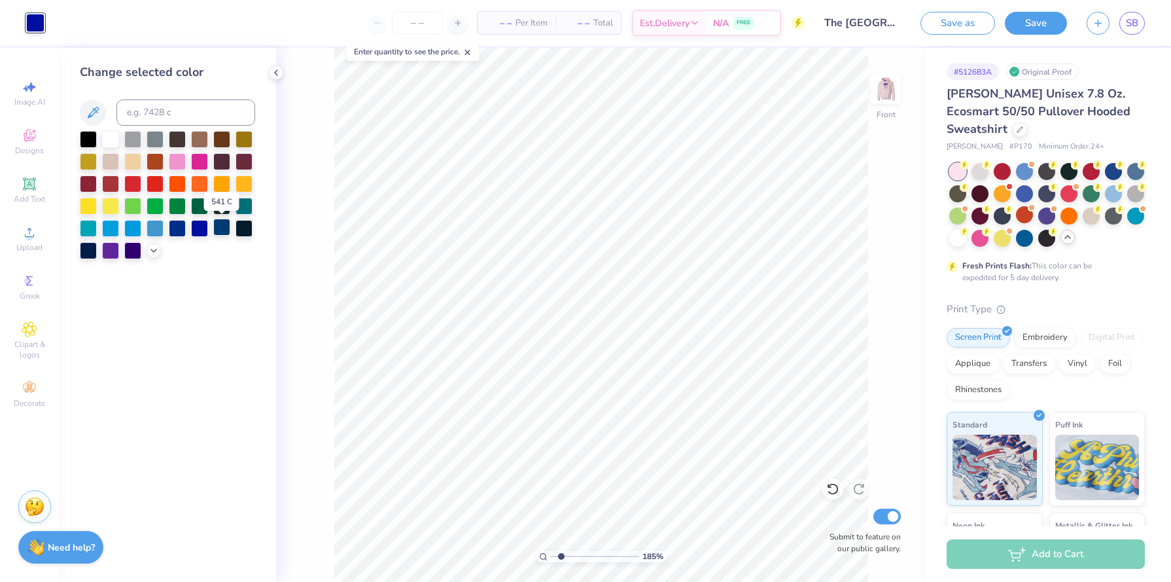
click at [223, 230] on div at bounding box center [221, 227] width 17 height 17
click at [29, 21] on div at bounding box center [35, 23] width 18 height 18
click at [152, 249] on icon at bounding box center [154, 249] width 10 height 10
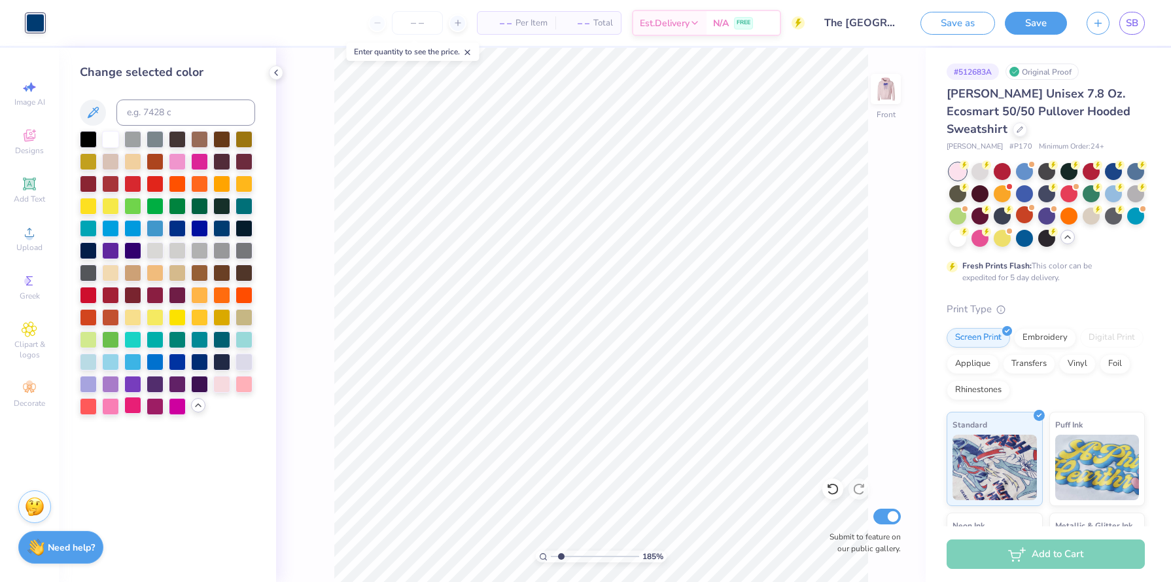
click at [126, 403] on div at bounding box center [132, 405] width 17 height 17
click at [109, 363] on div at bounding box center [110, 360] width 17 height 17
click at [132, 365] on div at bounding box center [132, 360] width 17 height 17
click at [153, 363] on div at bounding box center [155, 360] width 17 height 17
click at [224, 226] on div at bounding box center [221, 227] width 17 height 17
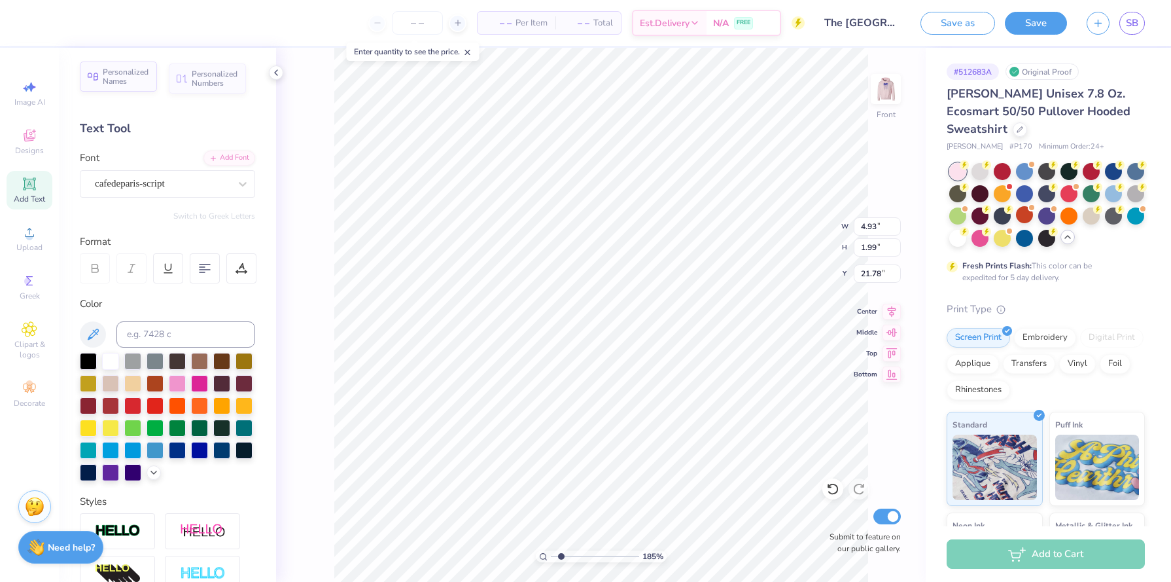
type input "22.09"
